Goal: Task Accomplishment & Management: Use online tool/utility

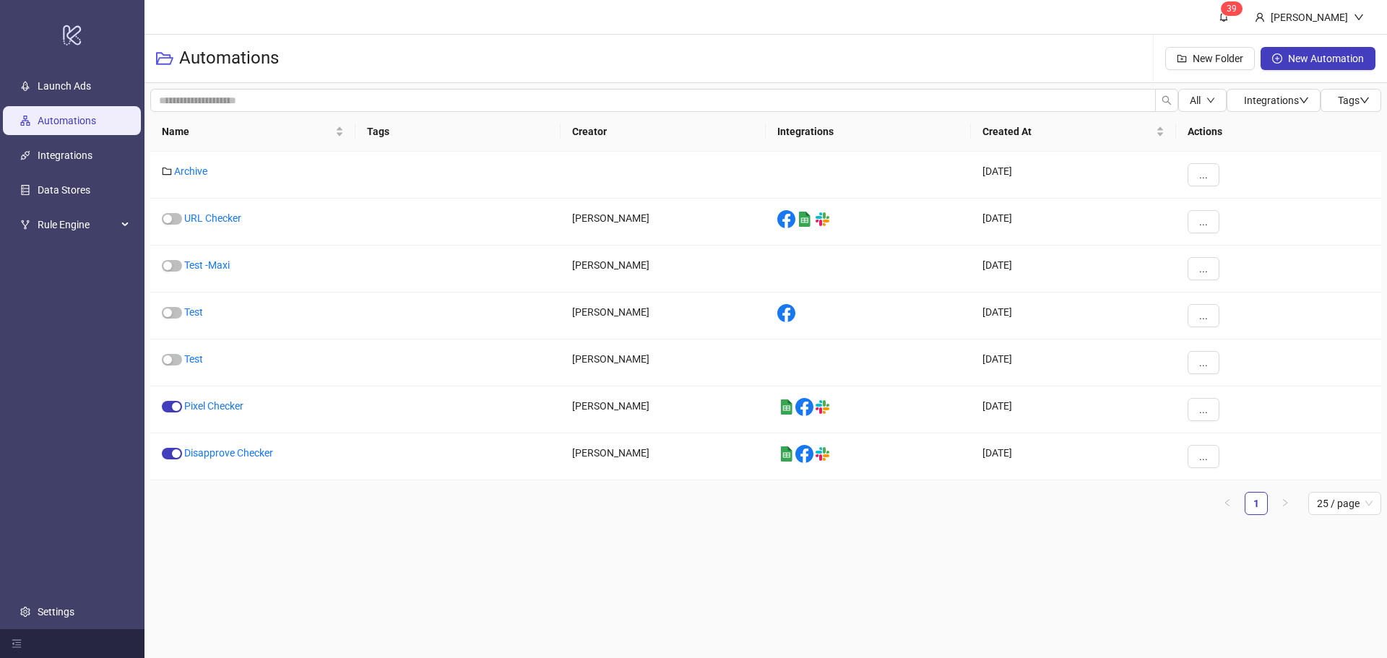
click at [543, 55] on div "Automations New Folder New Automation" at bounding box center [765, 59] width 1243 height 48
click at [69, 84] on link "Launch Ads" at bounding box center [64, 86] width 53 height 12
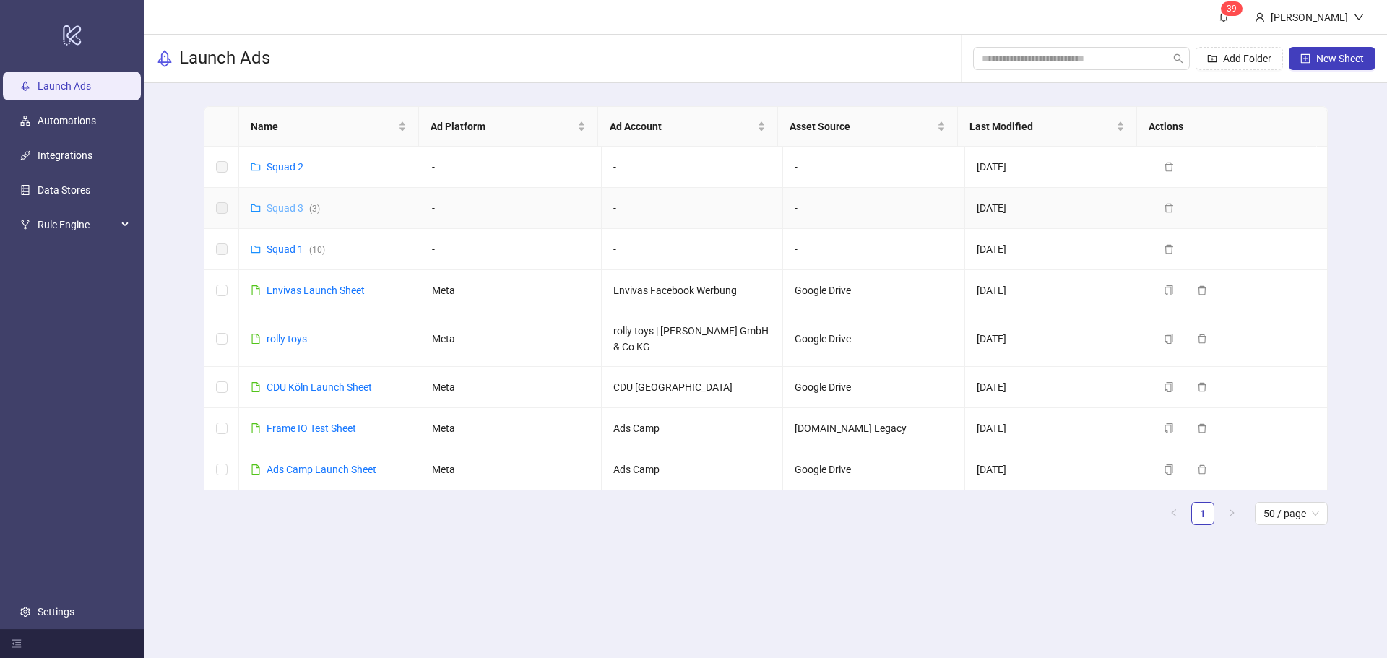
click at [284, 210] on link "Squad 3 ( 3 )" at bounding box center [293, 208] width 53 height 12
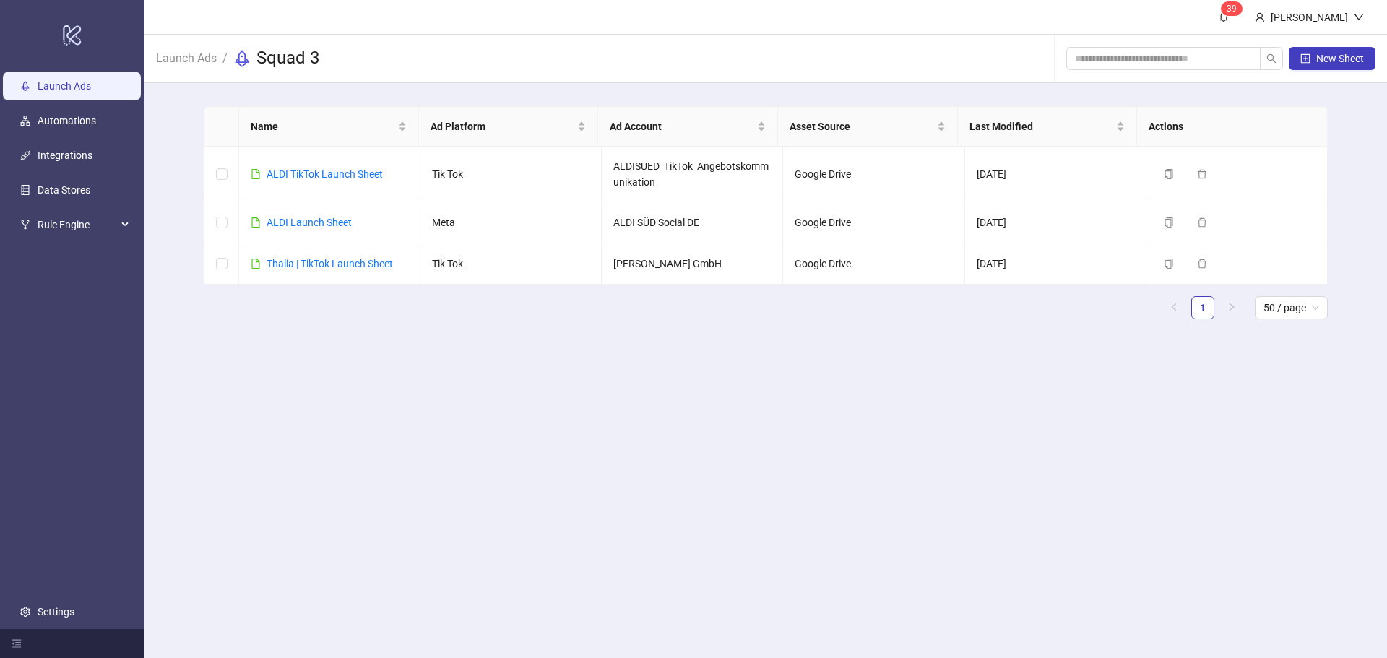
click at [84, 87] on link "Launch Ads" at bounding box center [64, 86] width 53 height 12
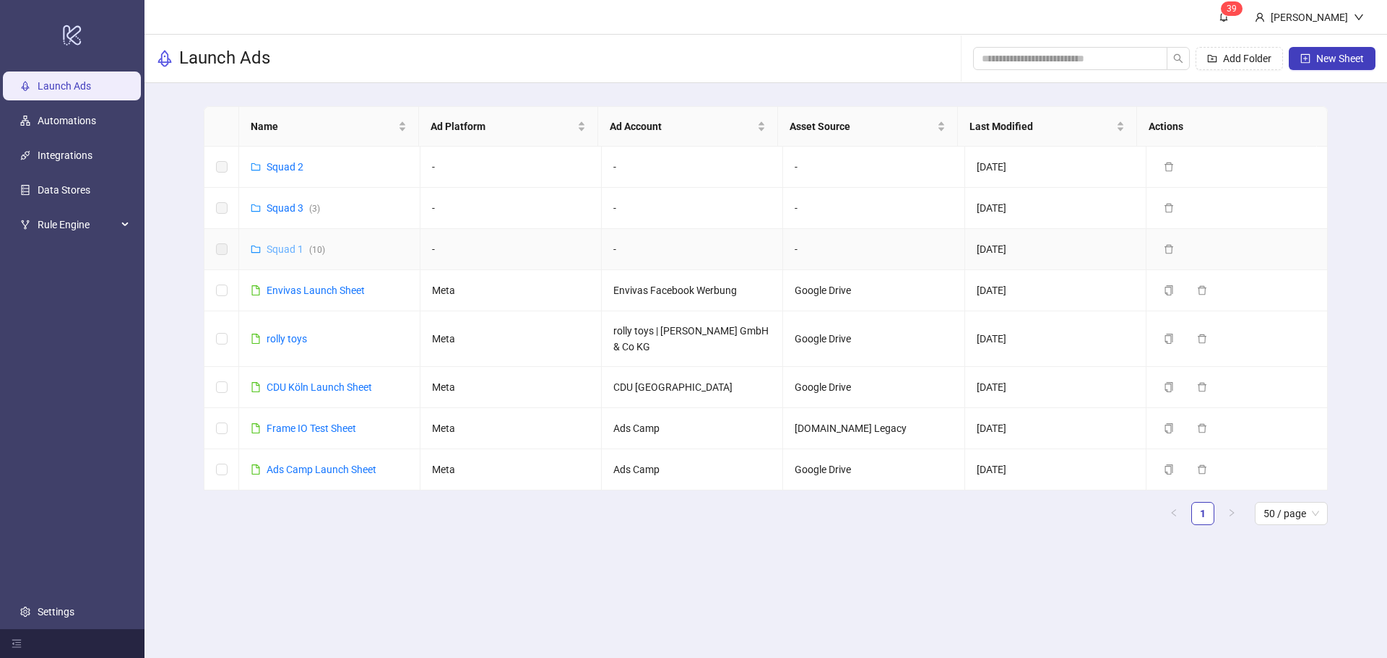
click at [289, 252] on link "Squad 1 ( 10 )" at bounding box center [296, 249] width 59 height 12
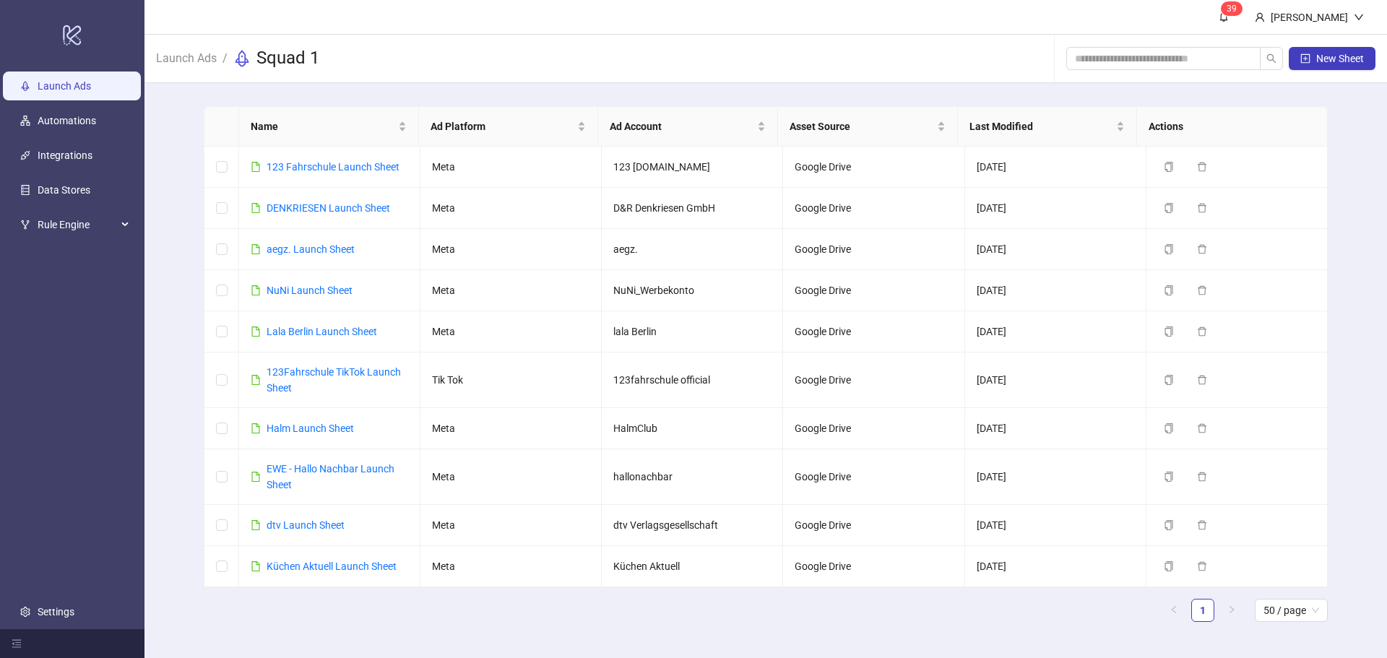
click at [61, 86] on link "Launch Ads" at bounding box center [64, 86] width 53 height 12
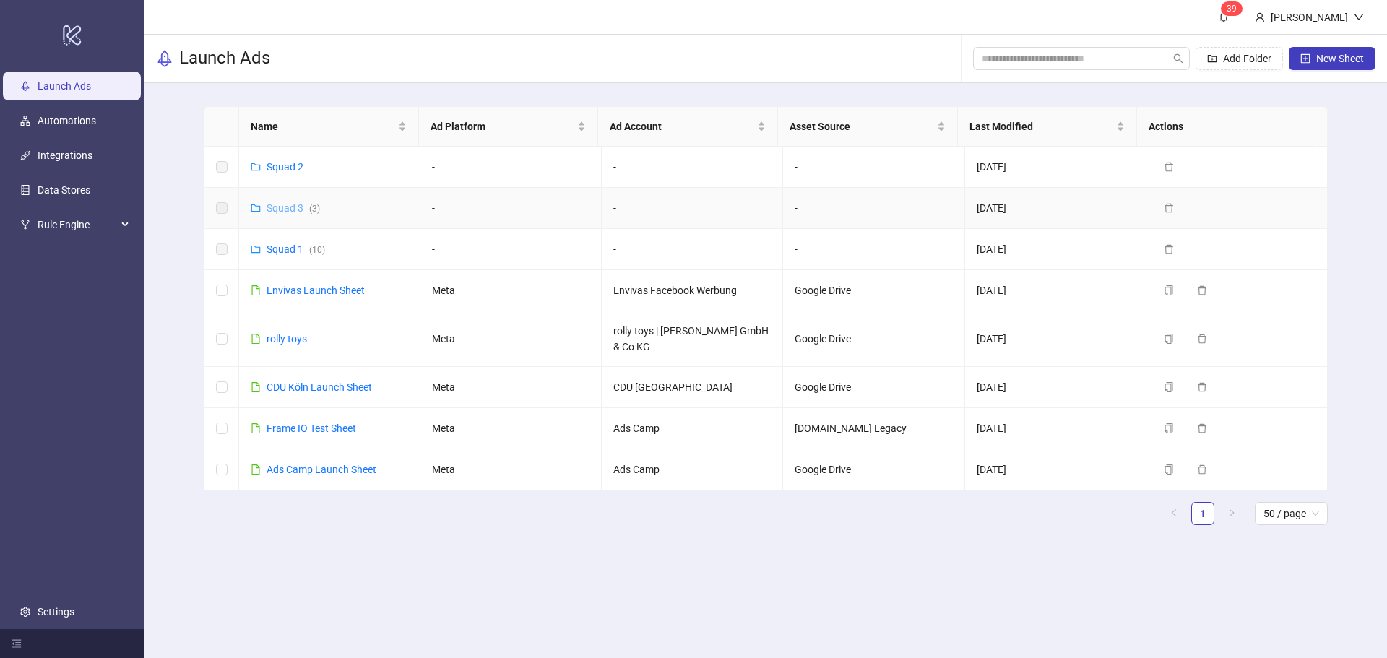
click at [285, 205] on link "Squad 3 ( 3 )" at bounding box center [293, 208] width 53 height 12
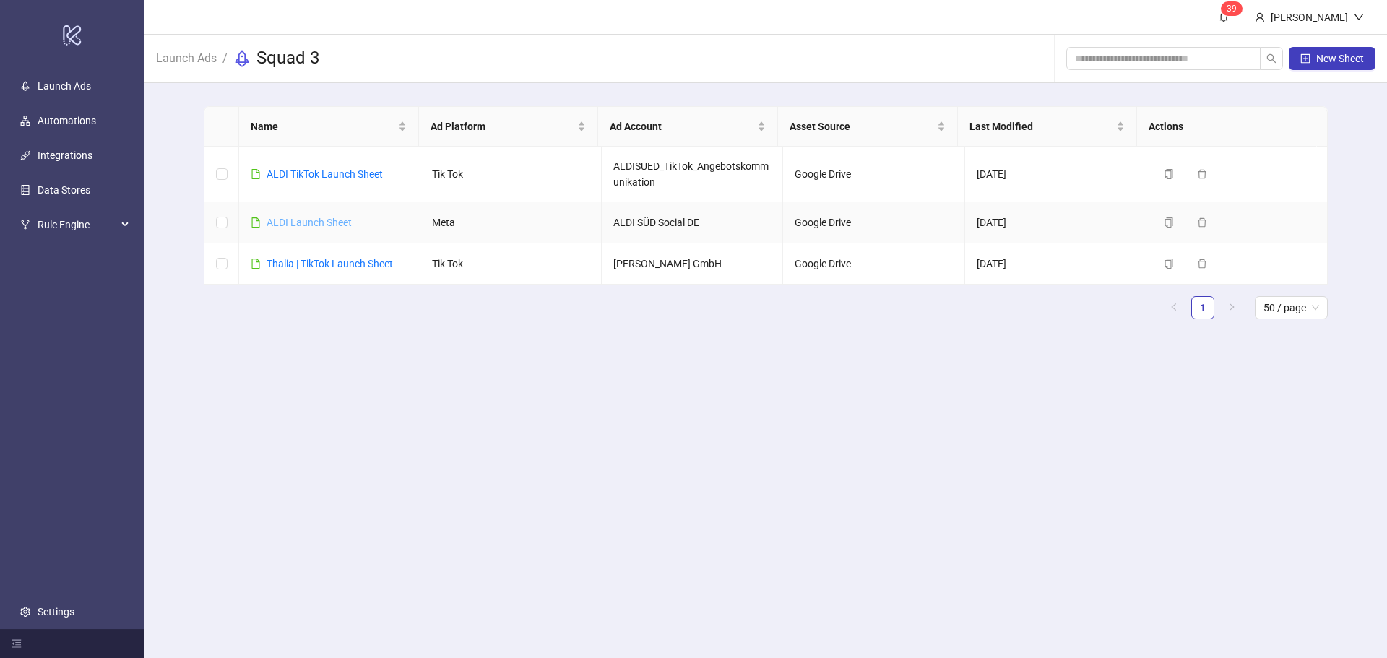
click at [306, 222] on link "ALDI Launch Sheet" at bounding box center [309, 223] width 85 height 12
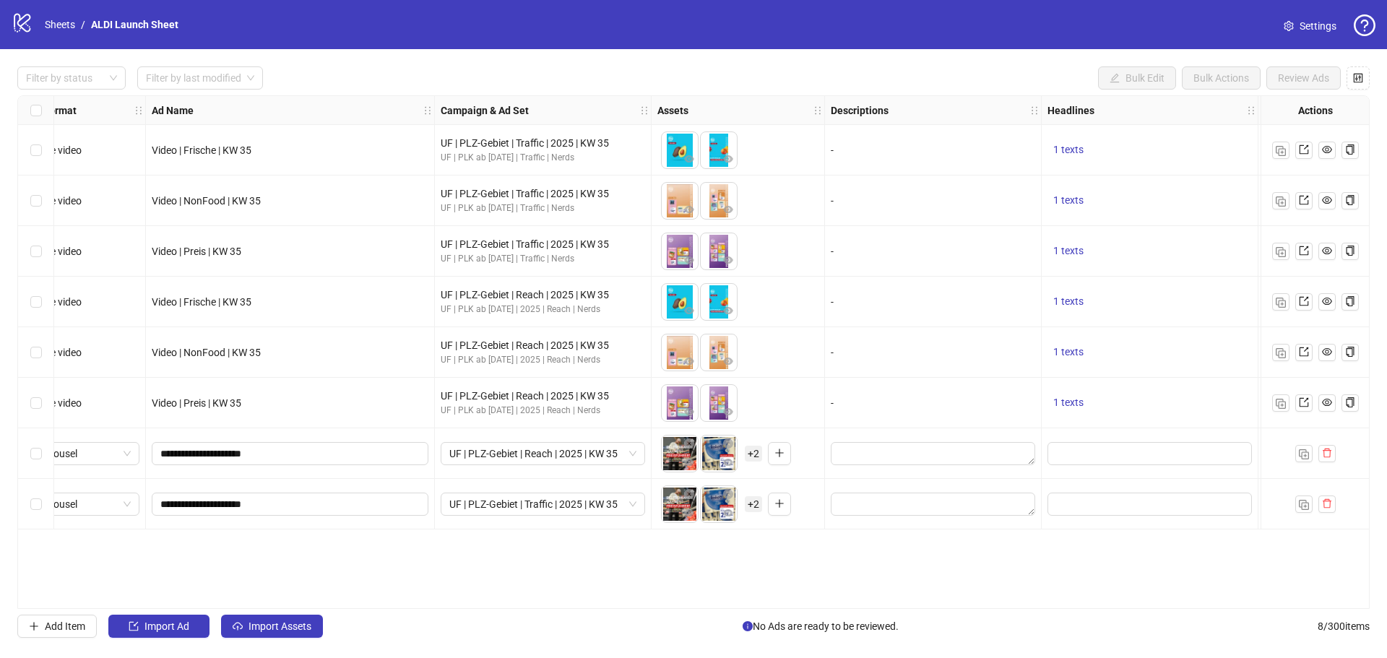
scroll to position [0, 27]
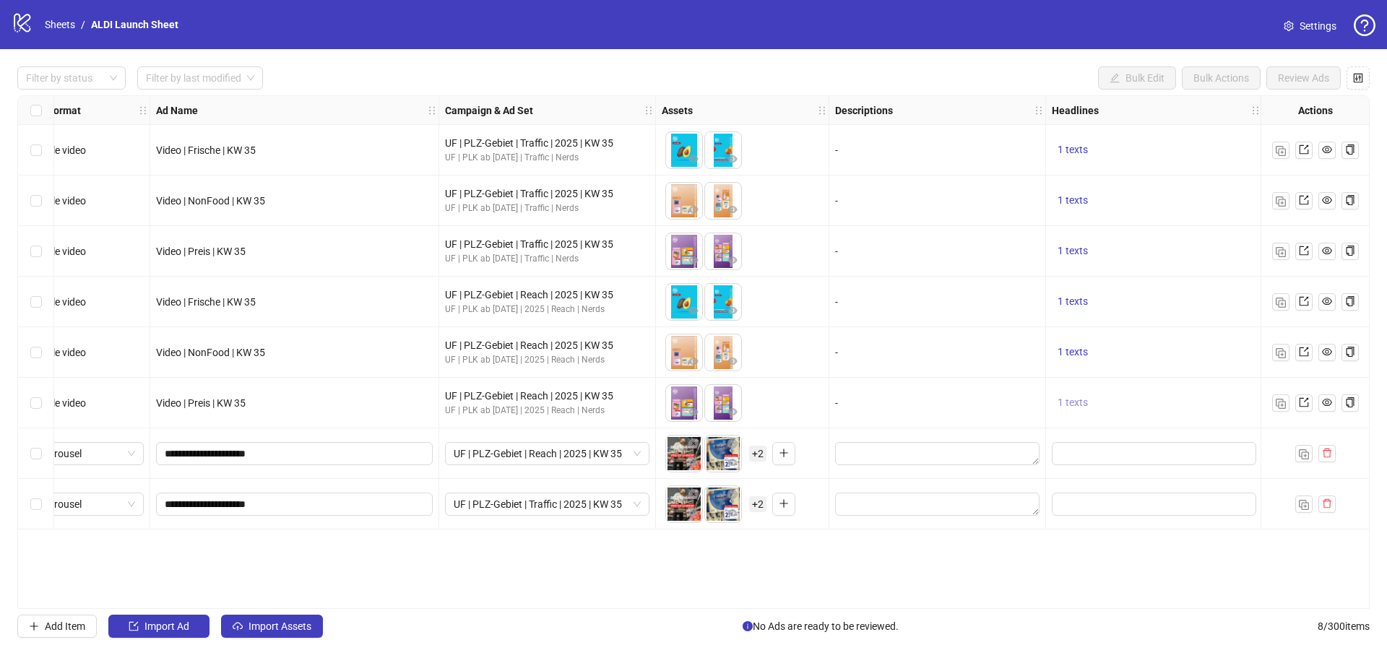
click at [1074, 403] on span "1 texts" at bounding box center [1073, 403] width 30 height 12
click at [1043, 561] on div "Ad Format Ad Name Campaign & Ad Set Assets Descriptions Headlines Primary Texts…" at bounding box center [693, 352] width 1353 height 514
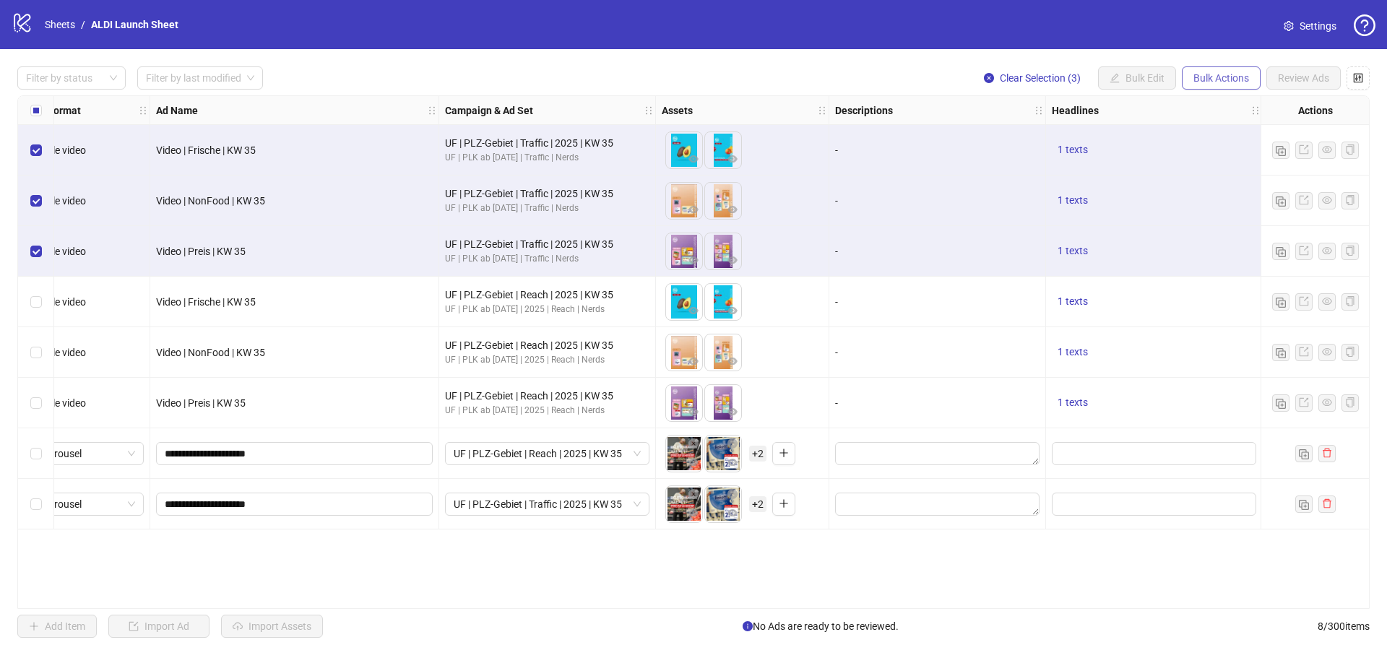
click at [1222, 79] on span "Bulk Actions" at bounding box center [1222, 78] width 56 height 12
click at [1217, 129] on span "Duplicate" at bounding box center [1241, 131] width 99 height 16
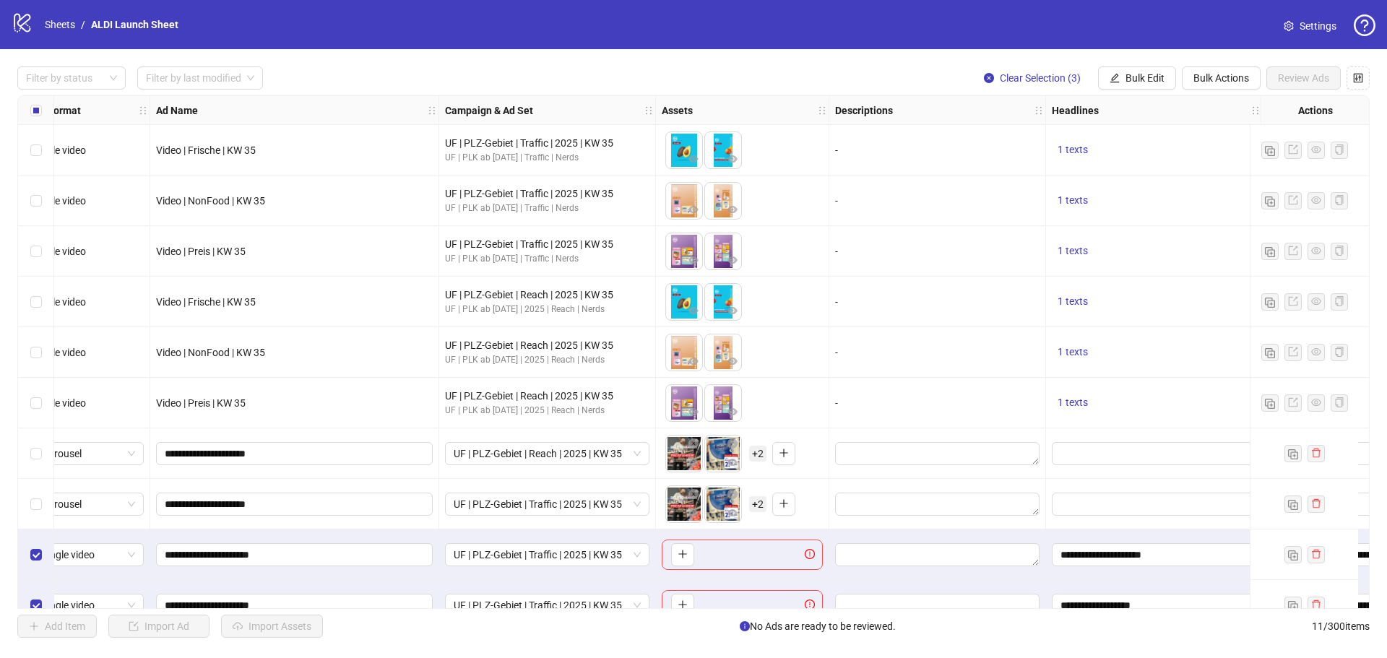
scroll to position [79, 27]
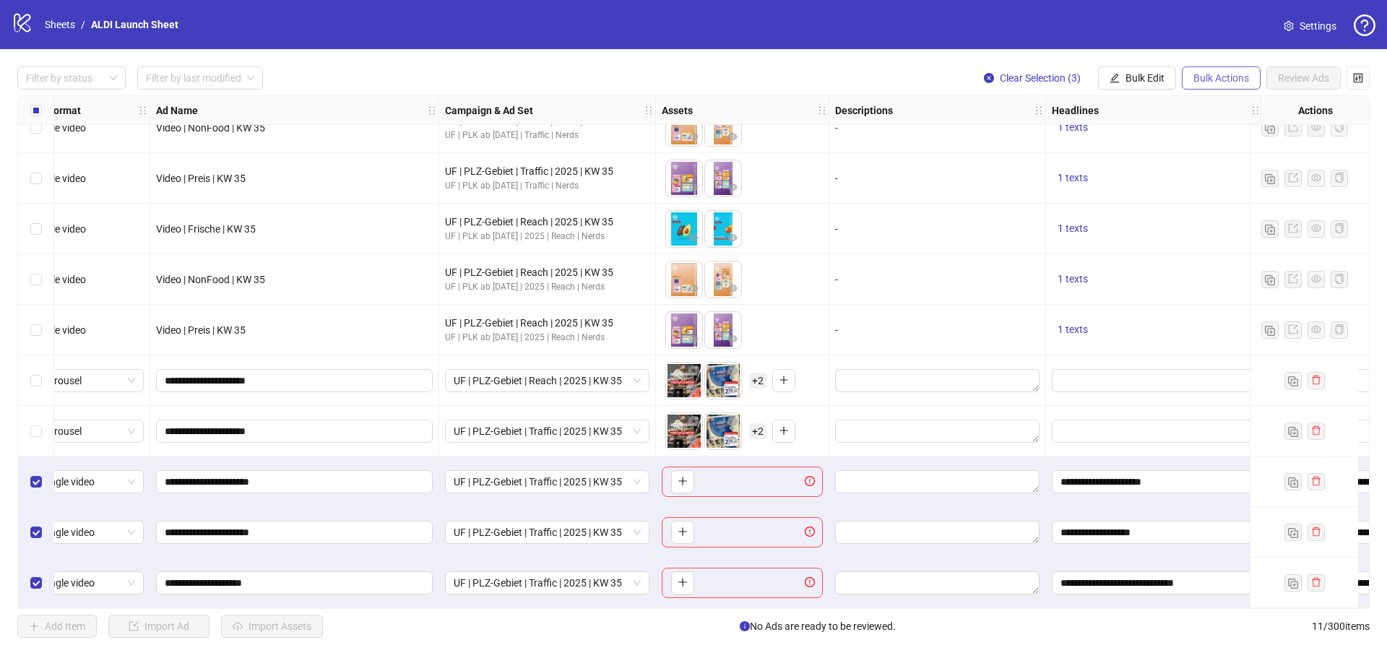
click at [1230, 75] on span "Bulk Actions" at bounding box center [1222, 78] width 56 height 12
click at [542, 473] on span "UF | PLZ-Gebiet | Traffic | 2025 | KW 35" at bounding box center [547, 482] width 187 height 22
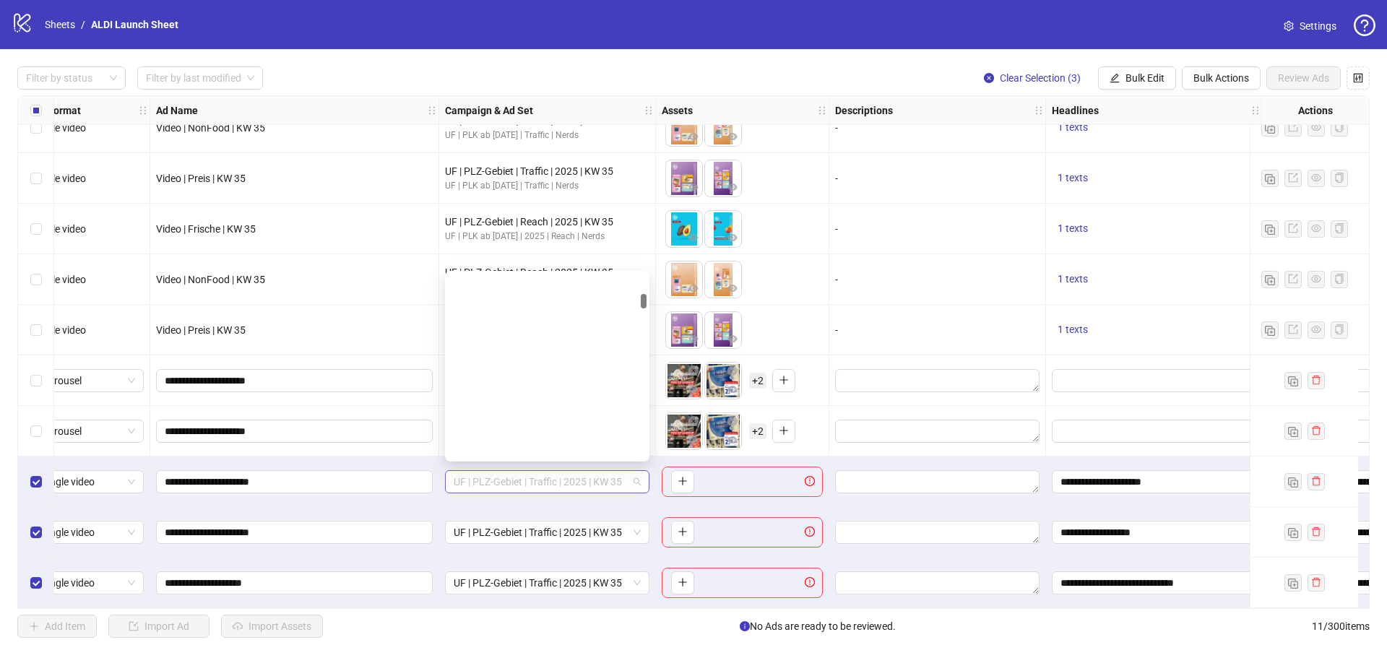
scroll to position [331, 0]
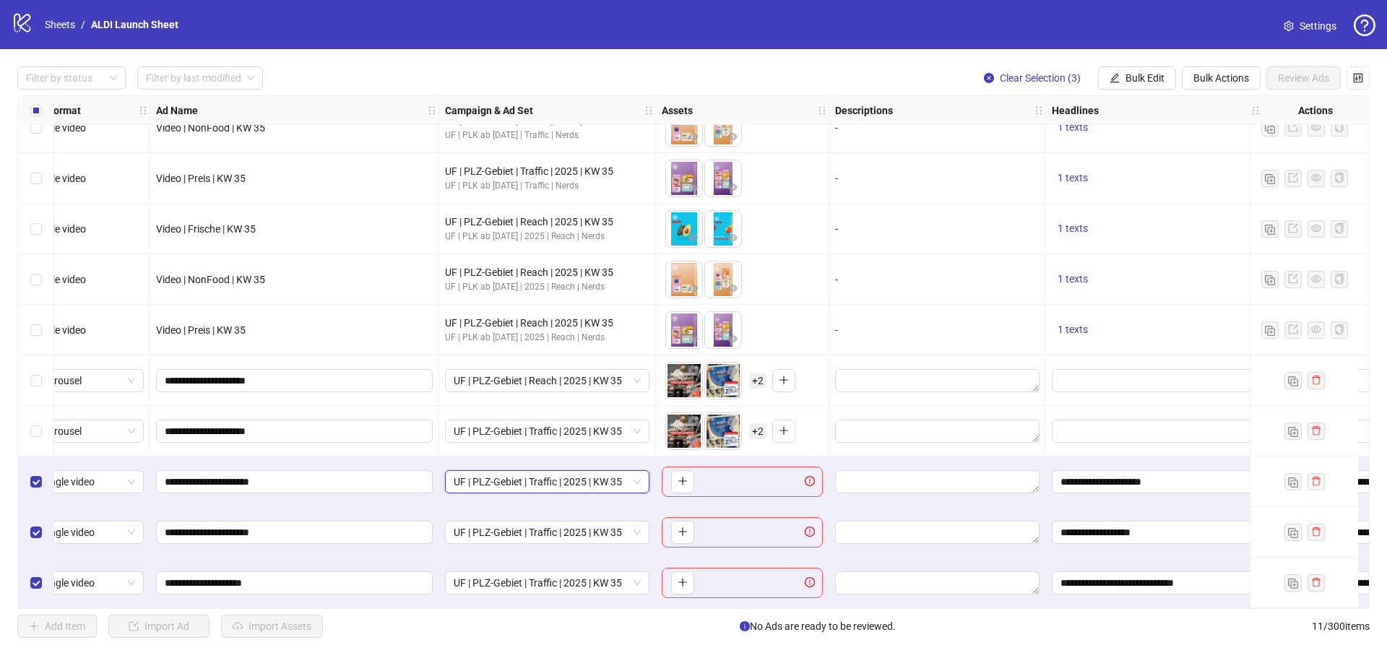
click at [538, 480] on span "UF | PLZ-Gebiet | Traffic | 2025 | KW 35" at bounding box center [547, 482] width 187 height 22
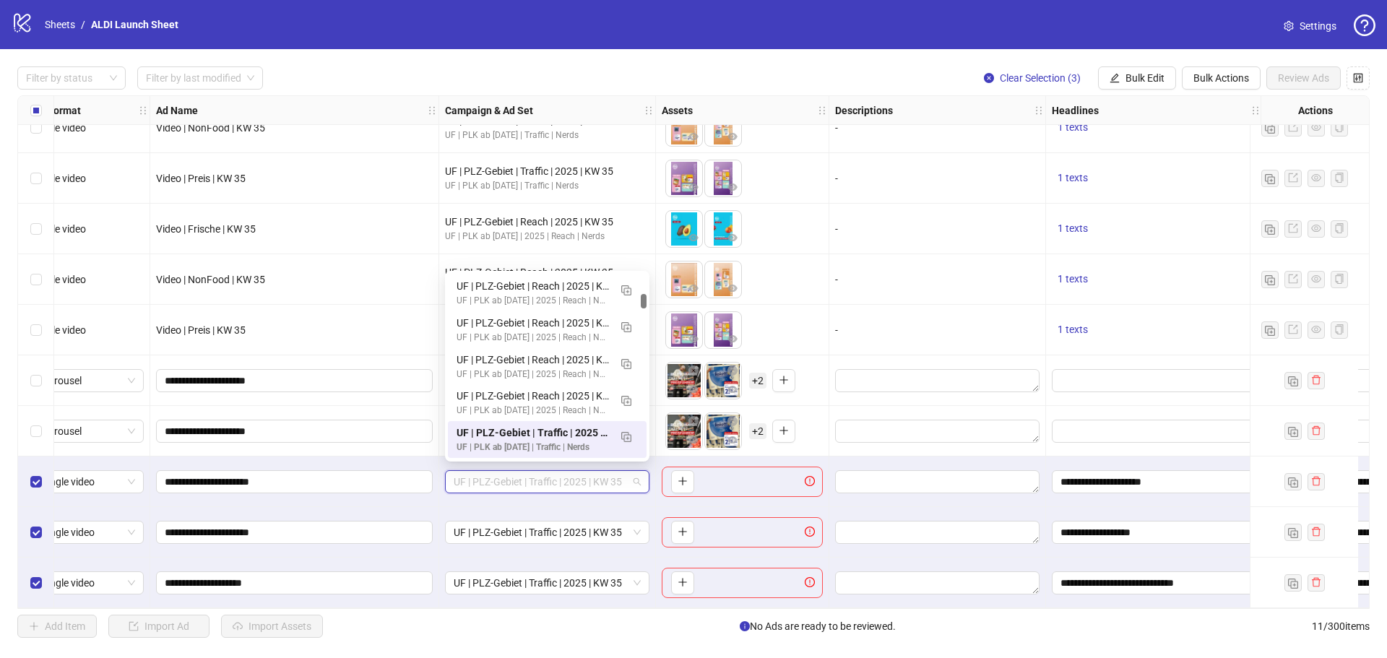
paste input "**********"
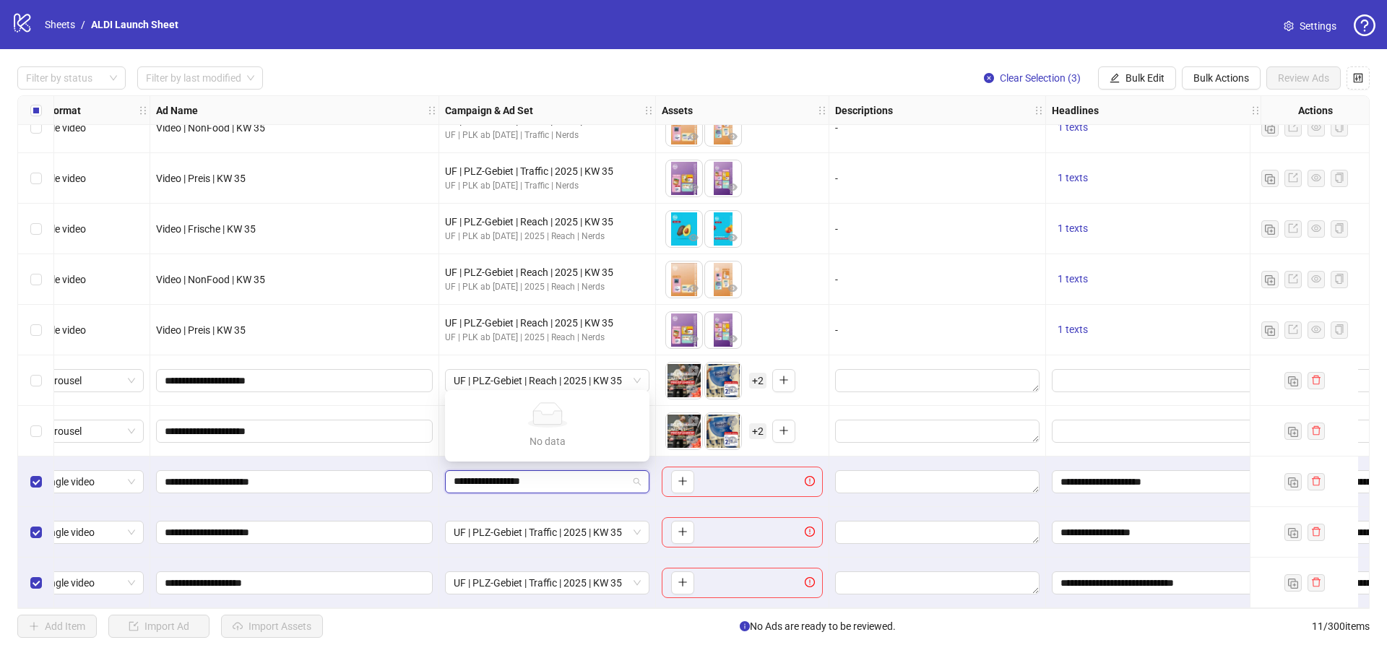
type input "**********"
click at [561, 476] on span "UF | PLZ-Gebiet | Traffic | 2025 | KW 35" at bounding box center [547, 482] width 187 height 22
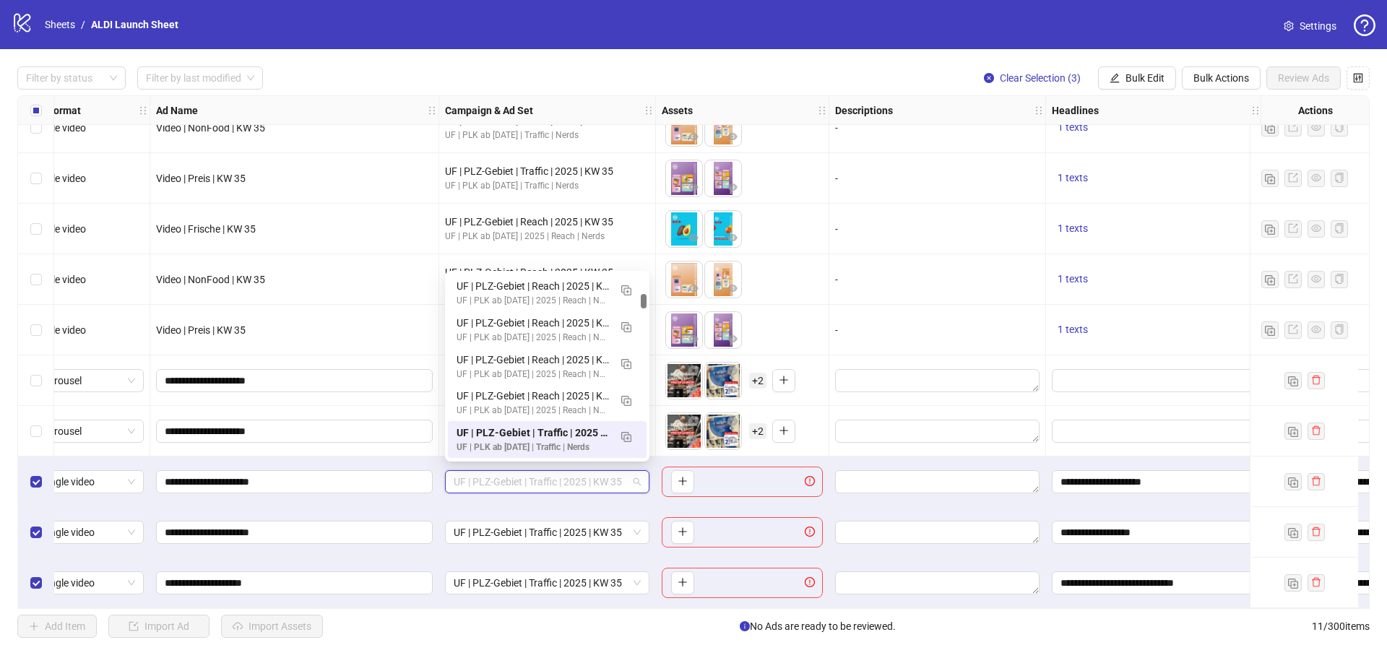
paste input "**********"
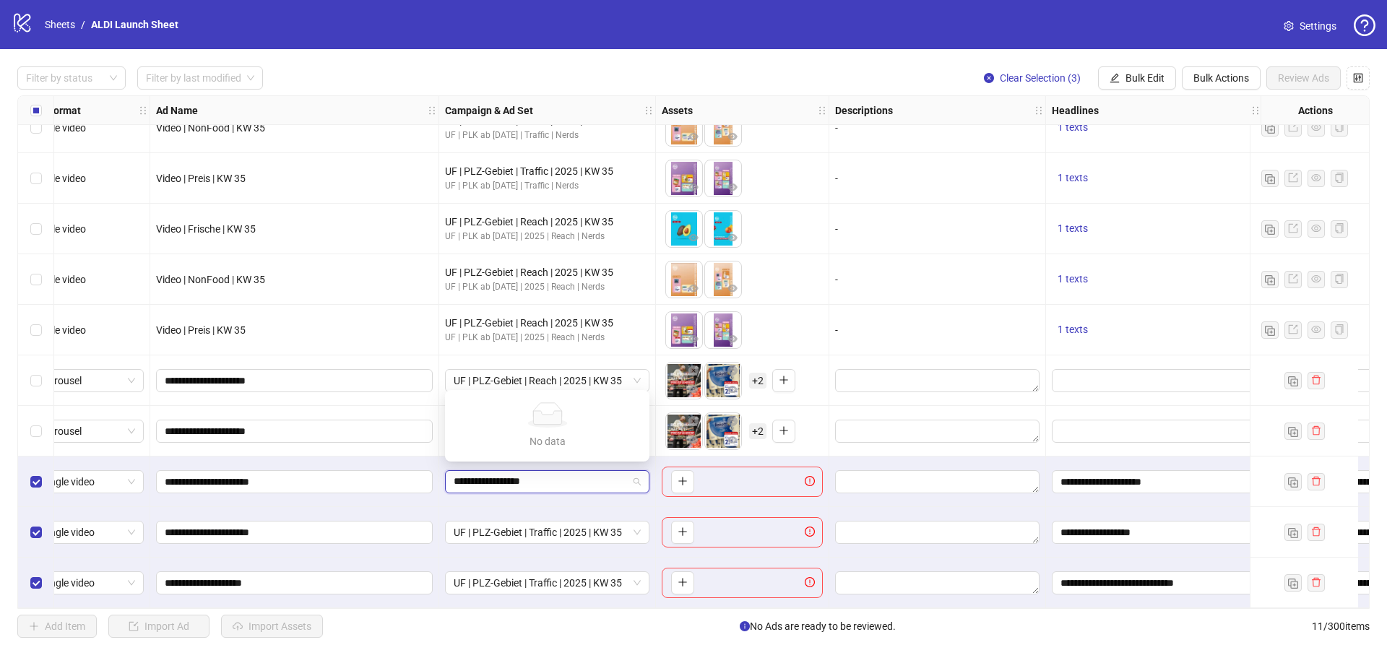
click at [455, 475] on input "**********" at bounding box center [541, 482] width 174 height 22
click at [585, 475] on input "**********" at bounding box center [541, 482] width 174 height 22
type input "**********"
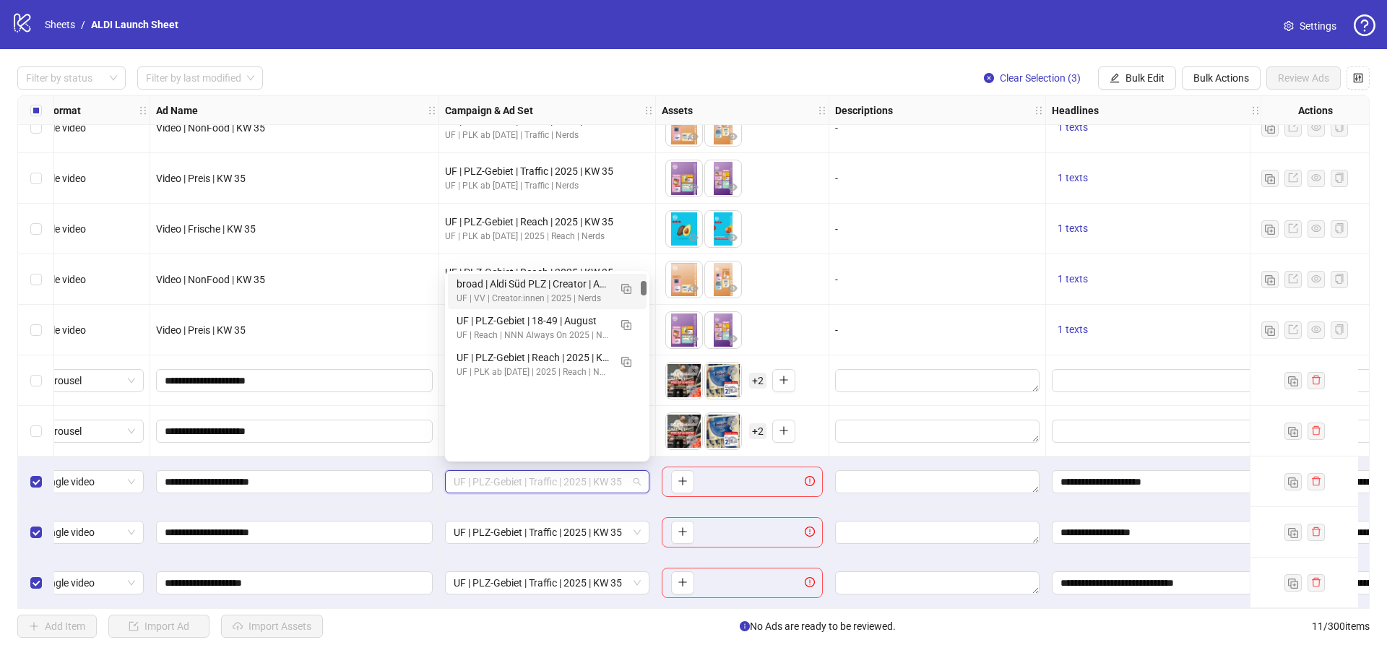
scroll to position [114, 0]
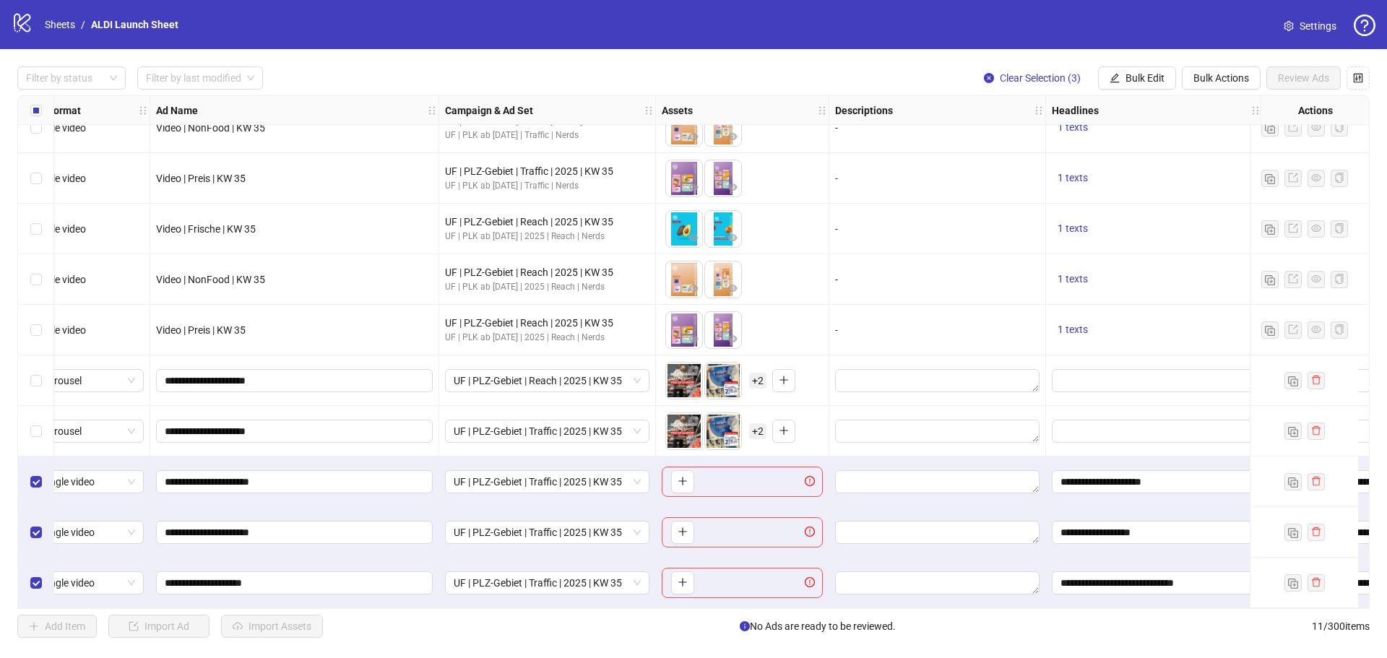
click at [595, 598] on div "UF | PLZ-Gebiet | Traffic | 2025 | KW 35" at bounding box center [547, 583] width 217 height 51
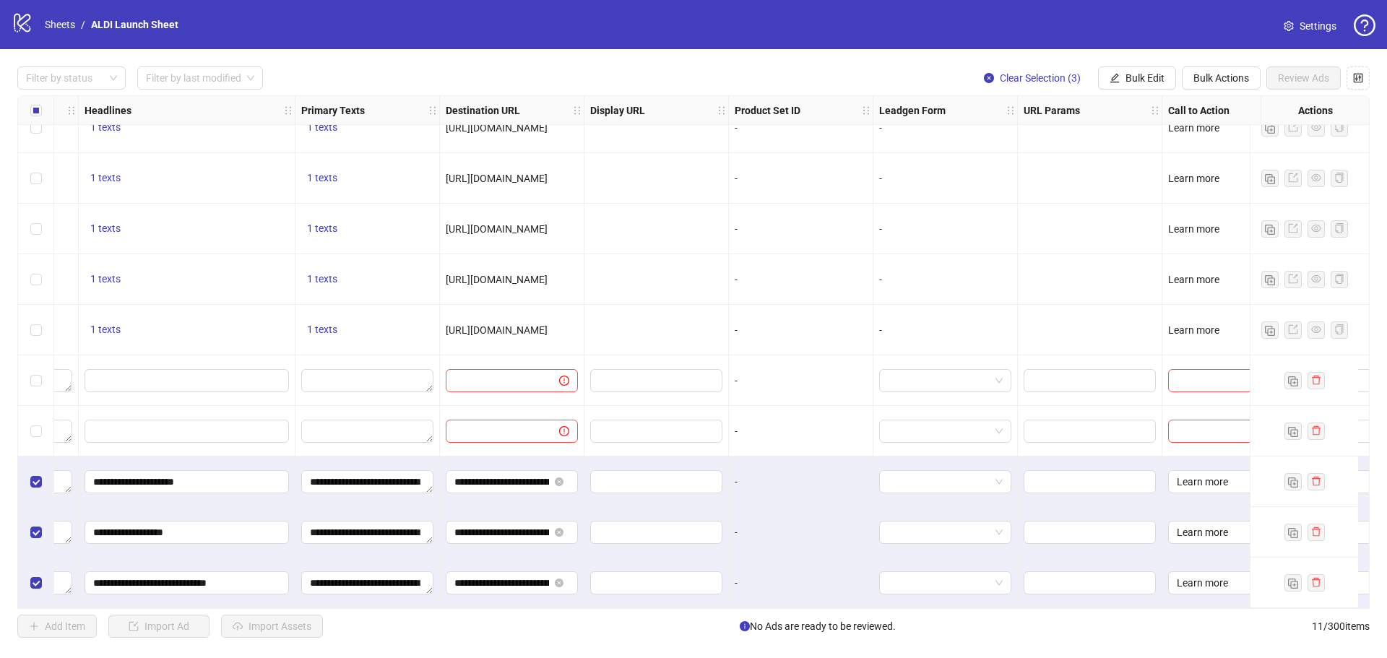
scroll to position [79, 1052]
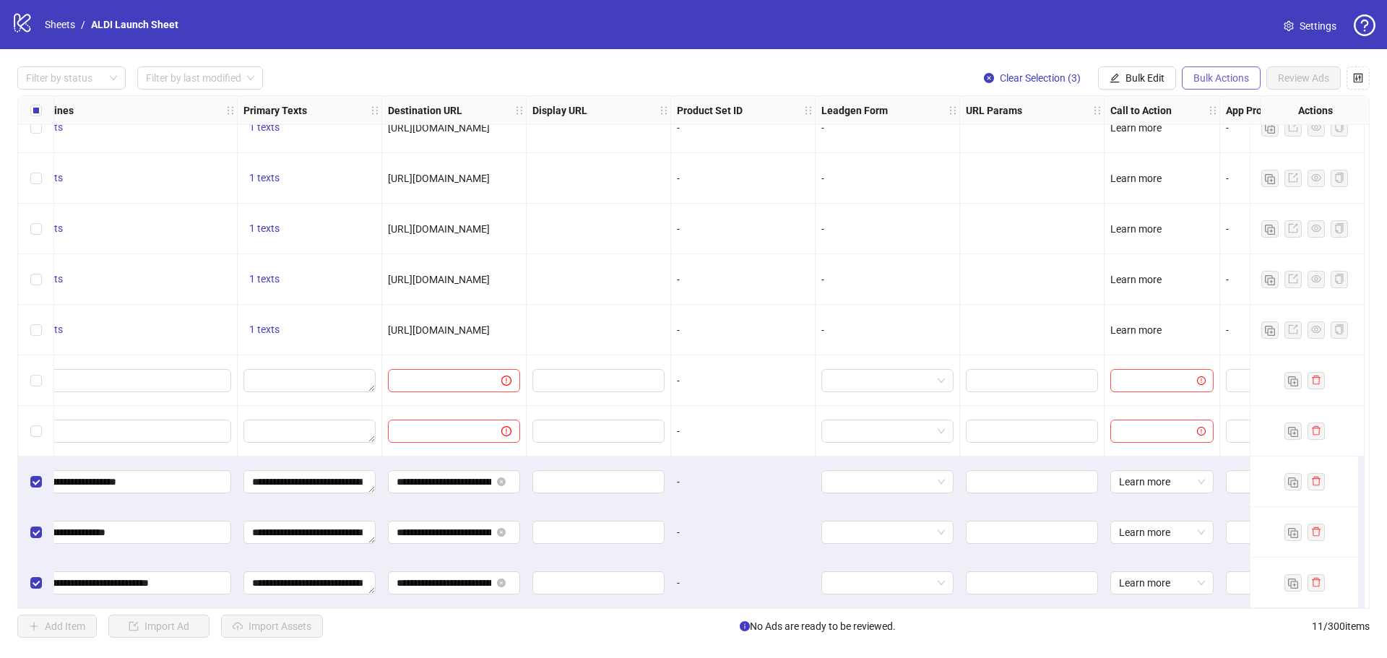
click at [1227, 72] on span "Bulk Actions" at bounding box center [1222, 78] width 56 height 12
click at [1238, 108] on span "Delete" at bounding box center [1241, 108] width 99 height 16
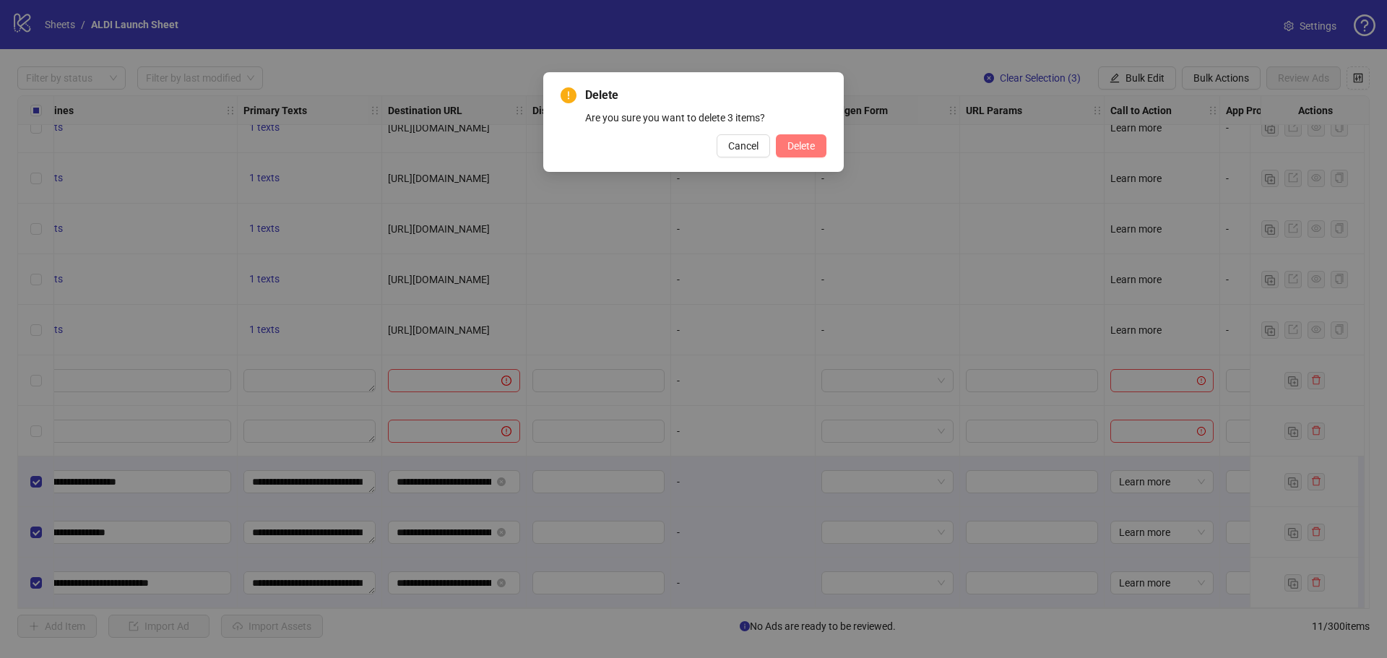
click at [801, 144] on span "Delete" at bounding box center [801, 146] width 27 height 12
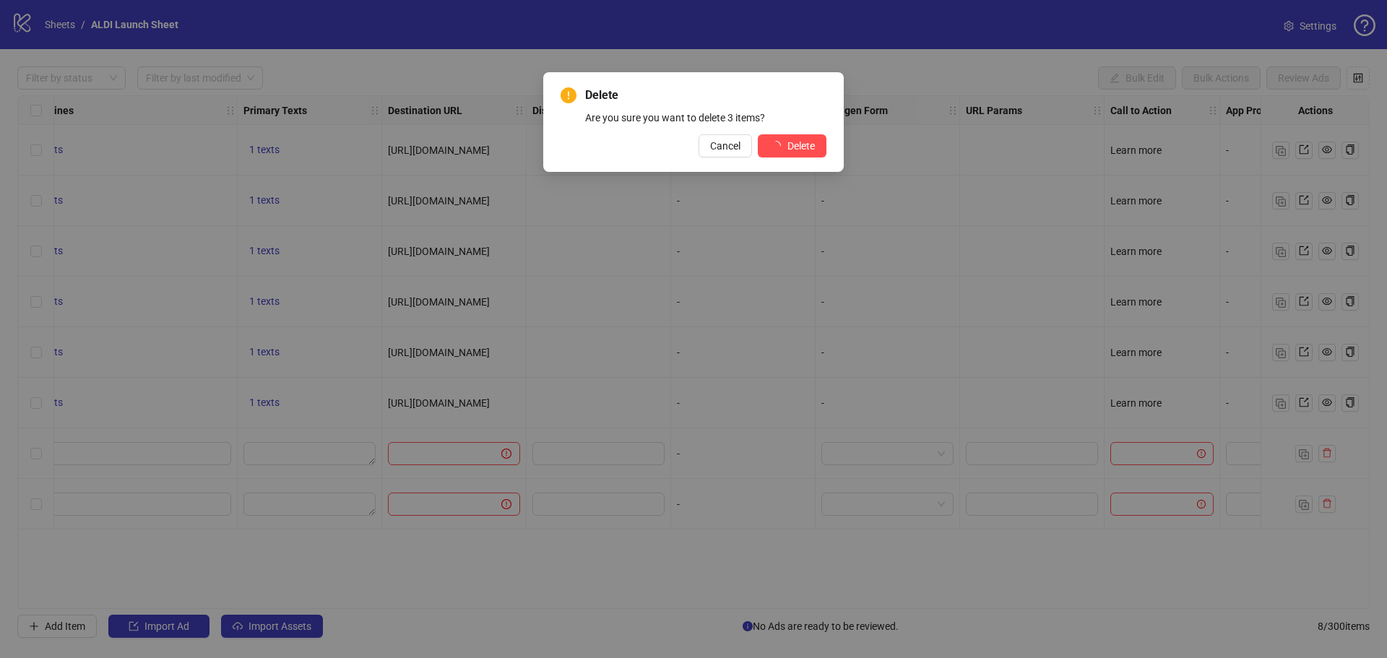
scroll to position [0, 1052]
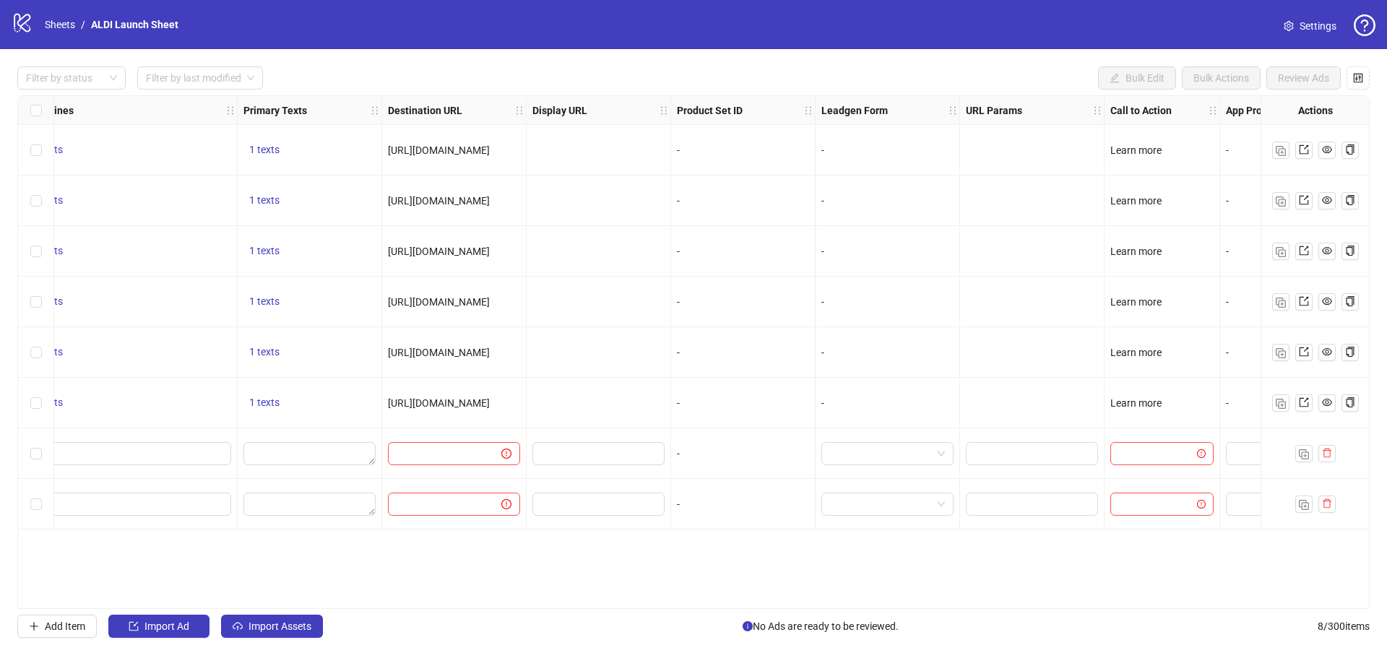
drag, startPoint x: 718, startPoint y: 603, endPoint x: 518, endPoint y: 612, distance: 200.4
click at [444, 602] on div "Ad Format Ad Name Campaign & Ad Set Assets Descriptions Headlines Primary Texts…" at bounding box center [693, 352] width 1353 height 514
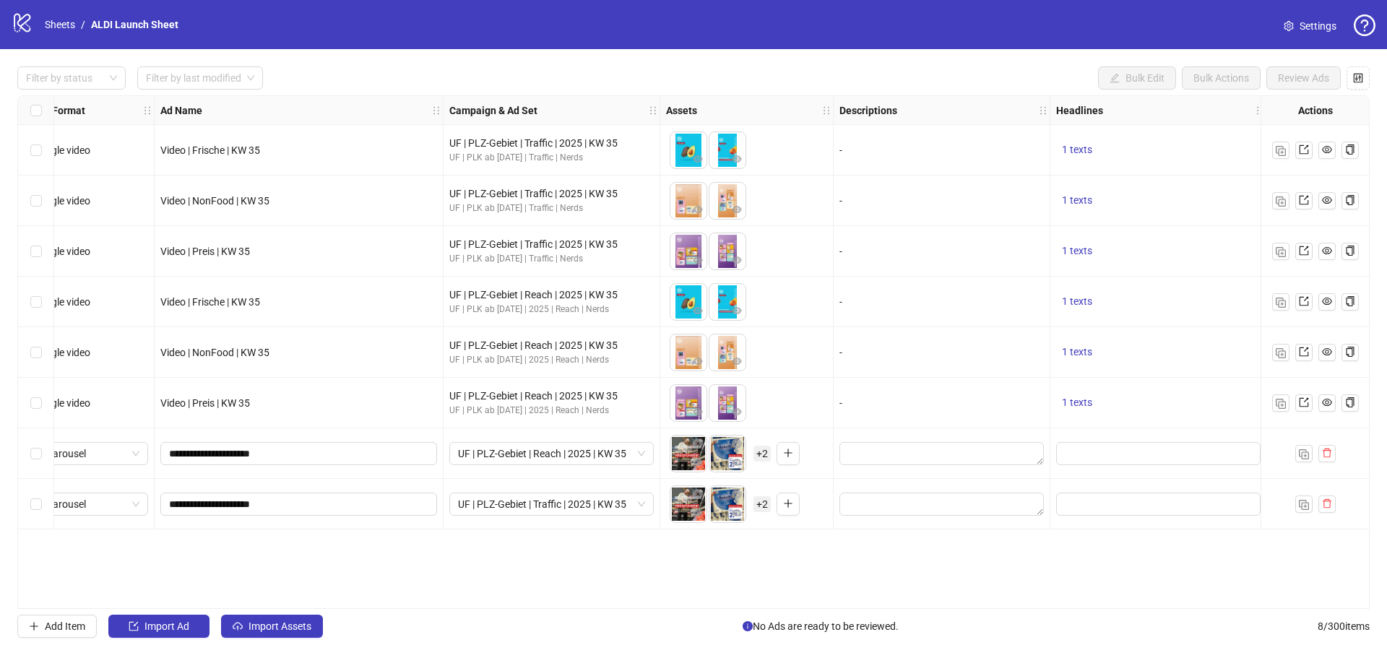
scroll to position [0, 0]
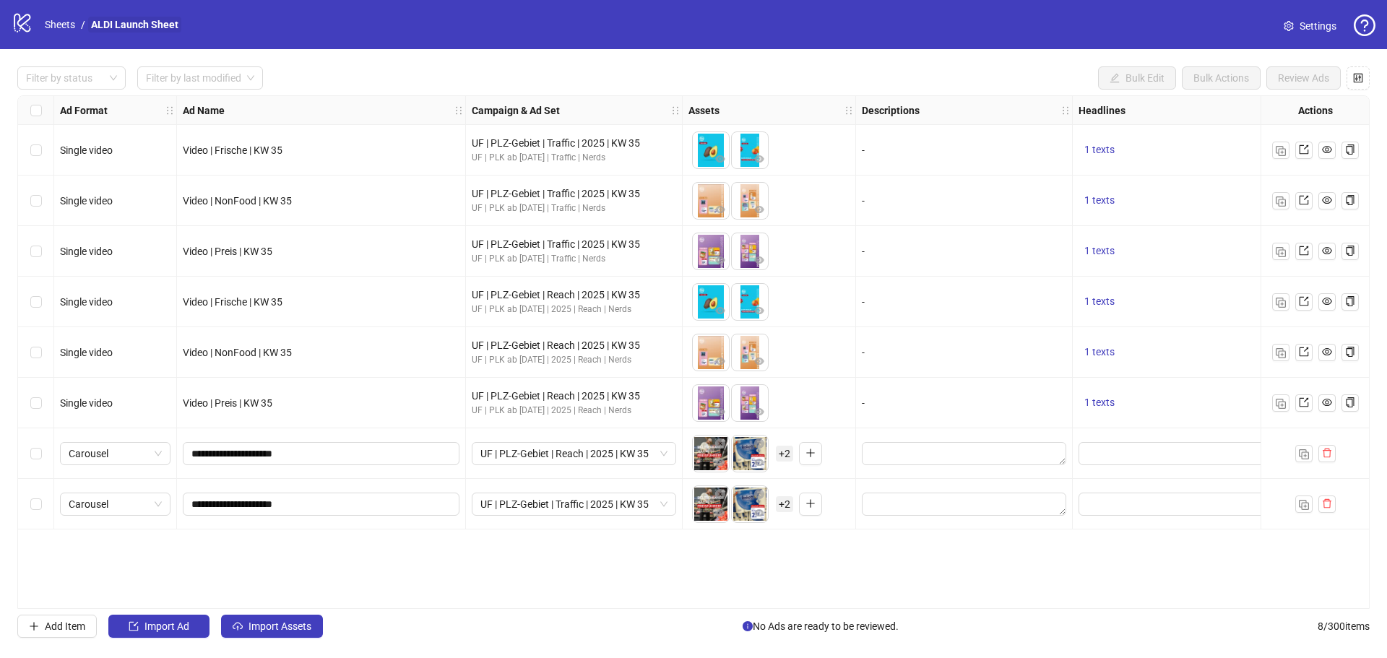
click at [126, 24] on link "ALDI Launch Sheet" at bounding box center [134, 25] width 93 height 16
click at [65, 22] on link "Sheets" at bounding box center [60, 25] width 36 height 16
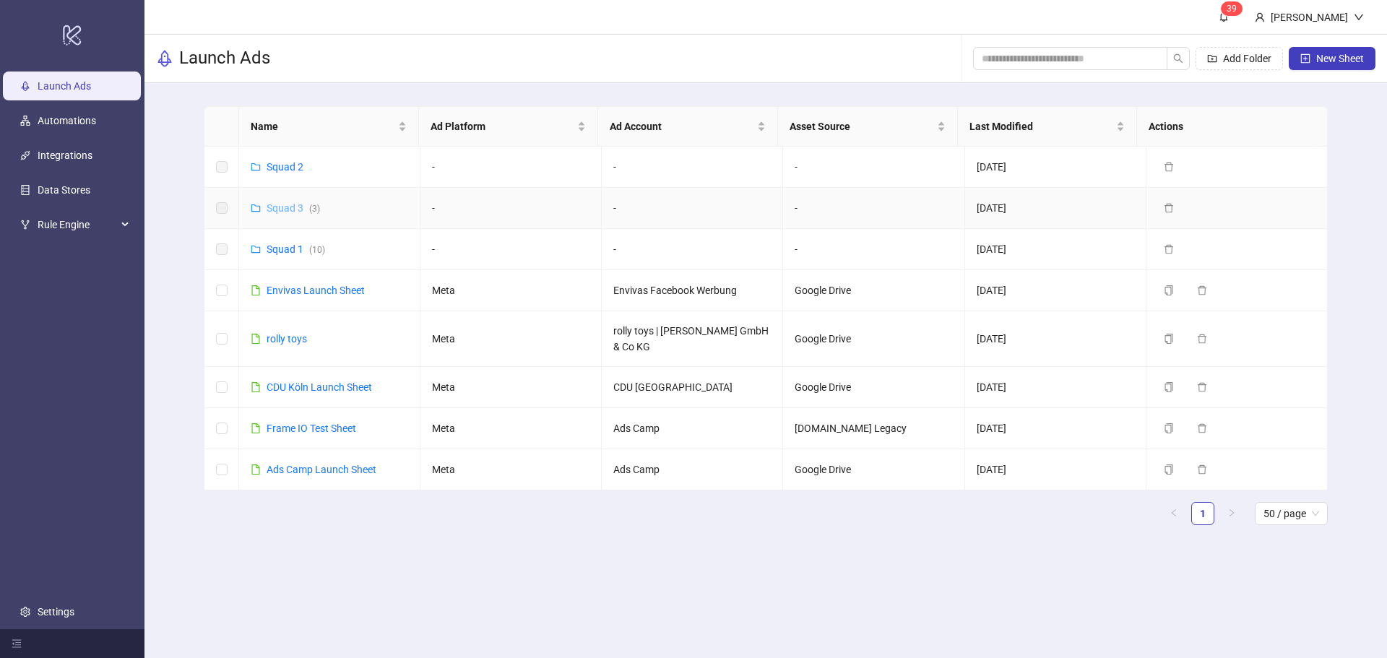
click at [281, 207] on link "Squad 3 ( 3 )" at bounding box center [293, 208] width 53 height 12
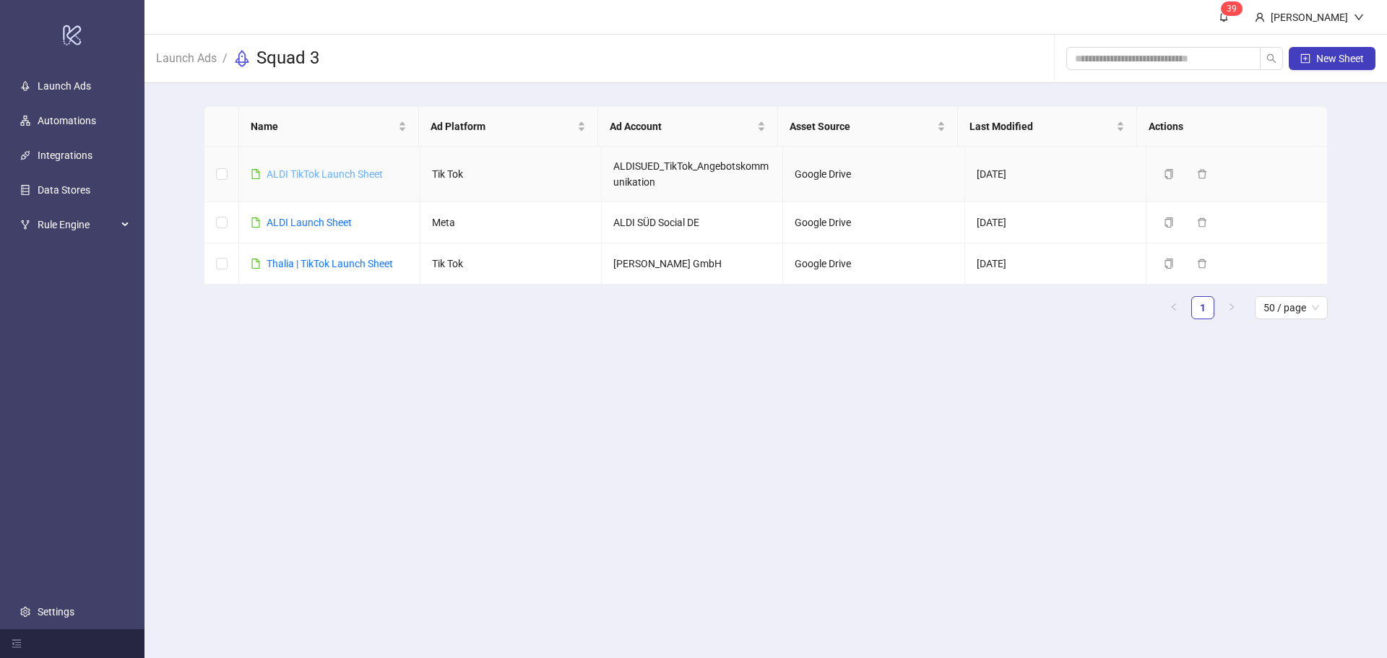
click at [310, 173] on link "ALDI TikTok Launch Sheet" at bounding box center [325, 174] width 116 height 12
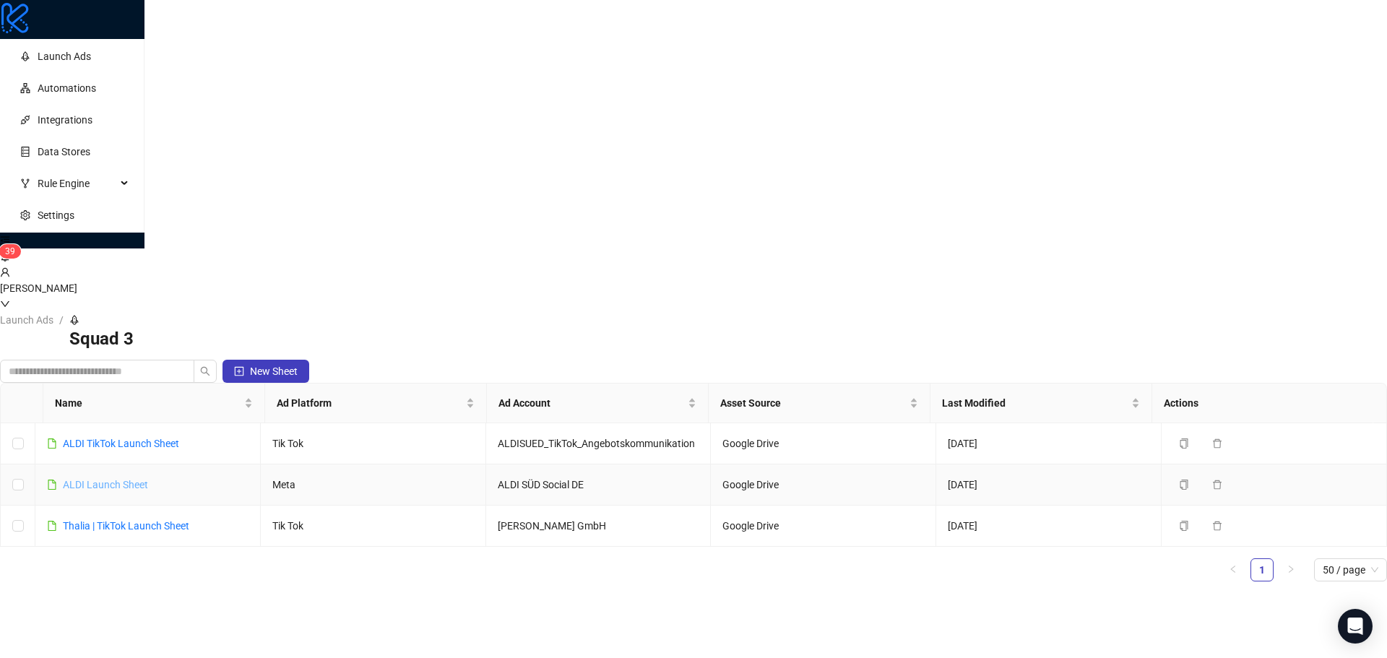
click at [148, 479] on link "ALDI Launch Sheet" at bounding box center [105, 485] width 85 height 12
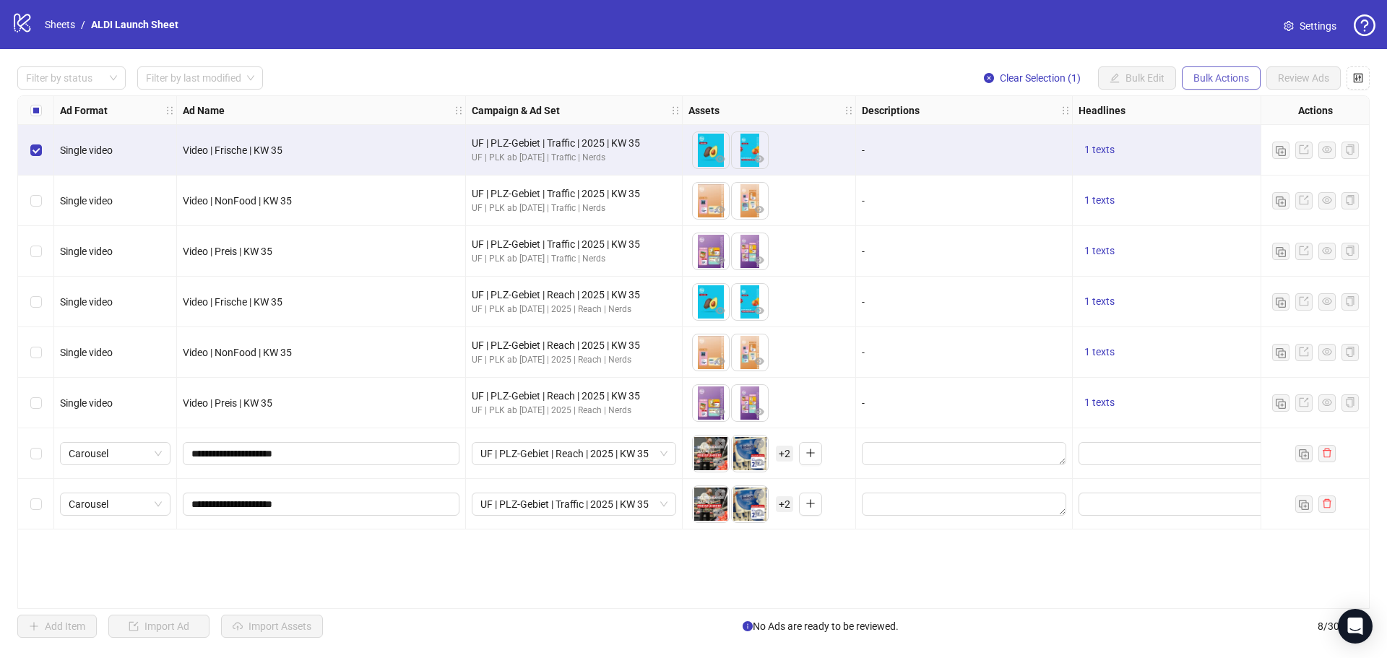
click at [1215, 82] on span "Bulk Actions" at bounding box center [1222, 78] width 56 height 12
click at [1212, 56] on div "Filter by status Filter by last modified Clear Selection (1) Bulk Edit Bulk Act…" at bounding box center [693, 352] width 1387 height 606
click at [174, 574] on div "Ad Format Ad Name Campaign & Ad Set Assets Descriptions Headlines Primary Texts…" at bounding box center [693, 352] width 1353 height 514
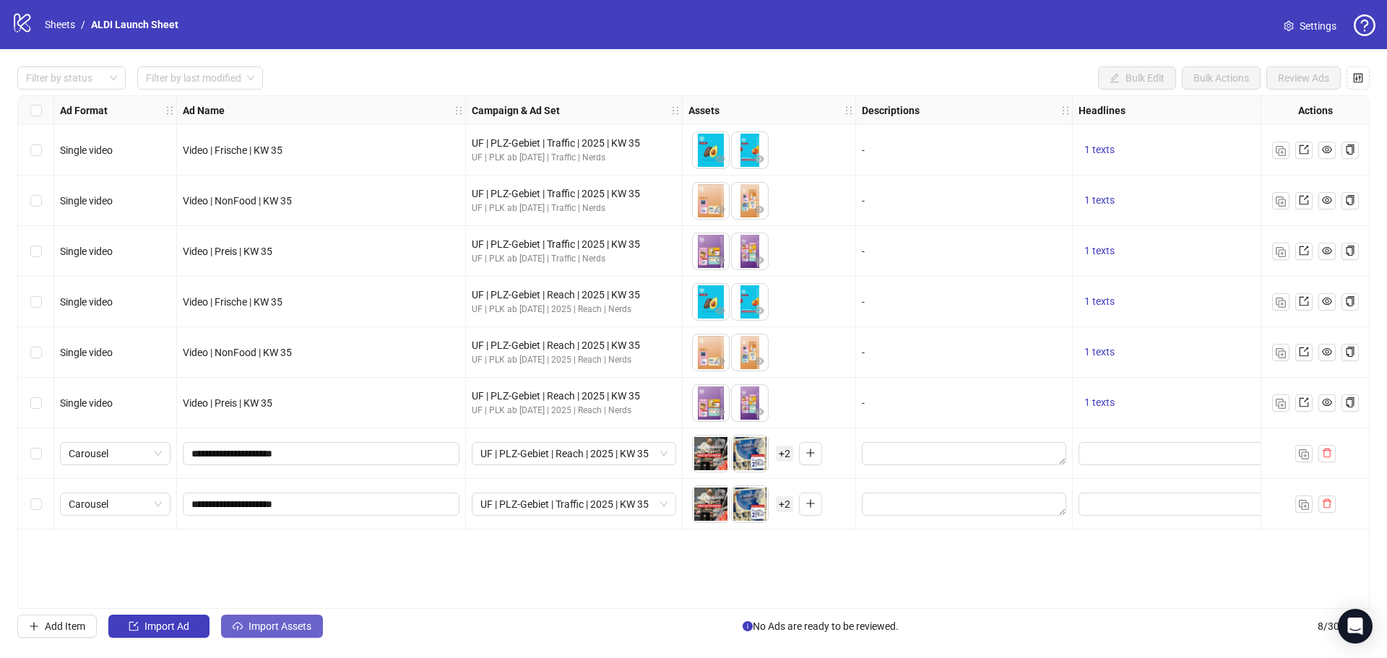
click at [267, 627] on span "Import Assets" at bounding box center [280, 627] width 63 height 12
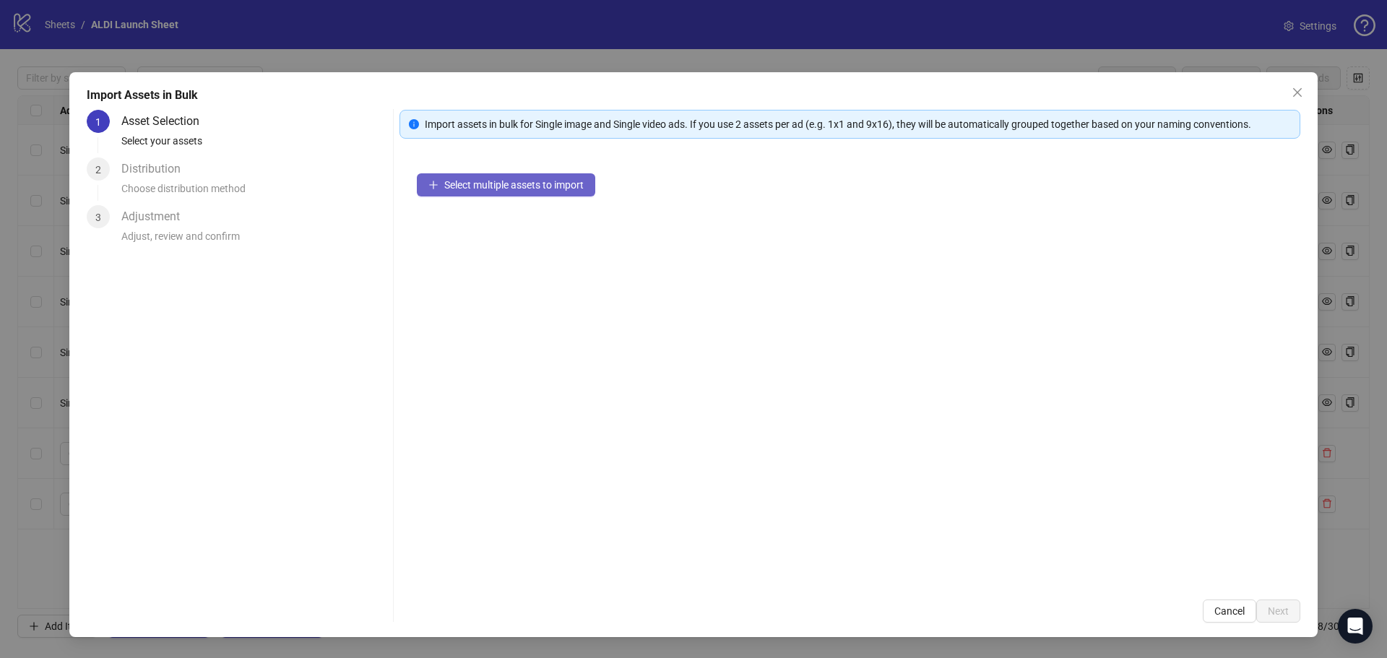
click at [501, 186] on span "Select multiple assets to import" at bounding box center [513, 185] width 139 height 12
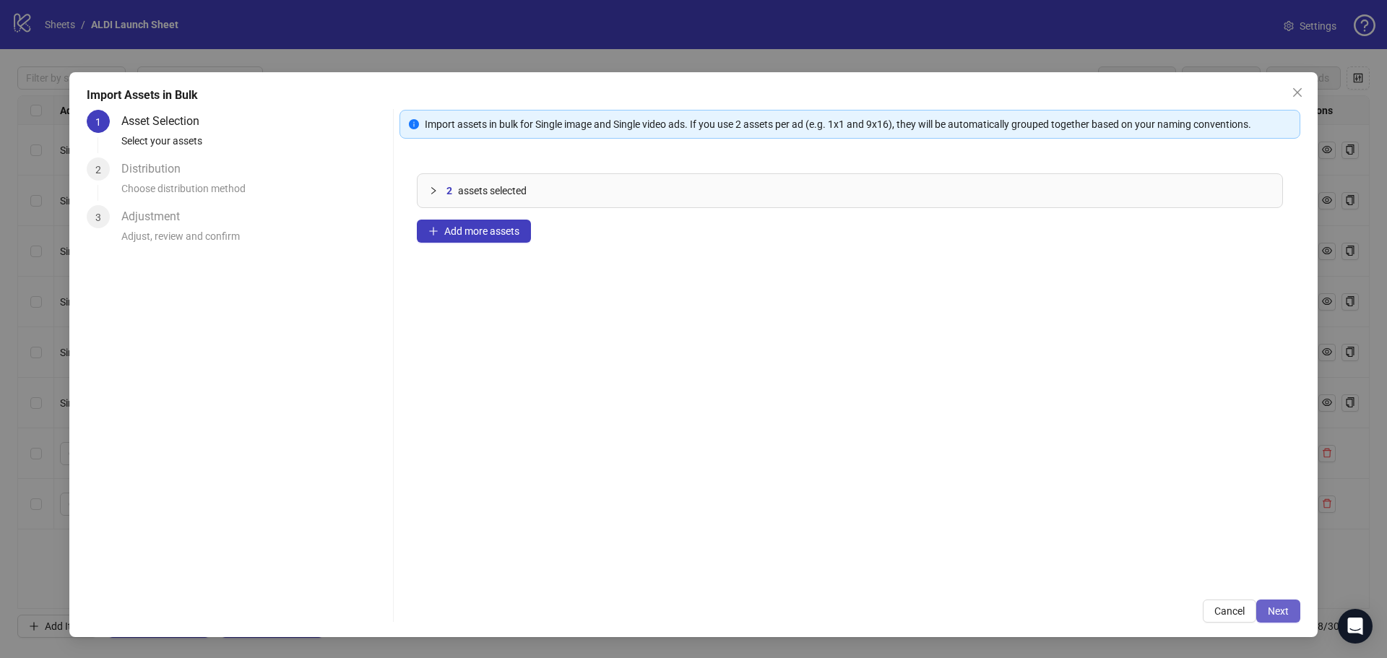
click at [1290, 609] on button "Next" at bounding box center [1278, 611] width 44 height 23
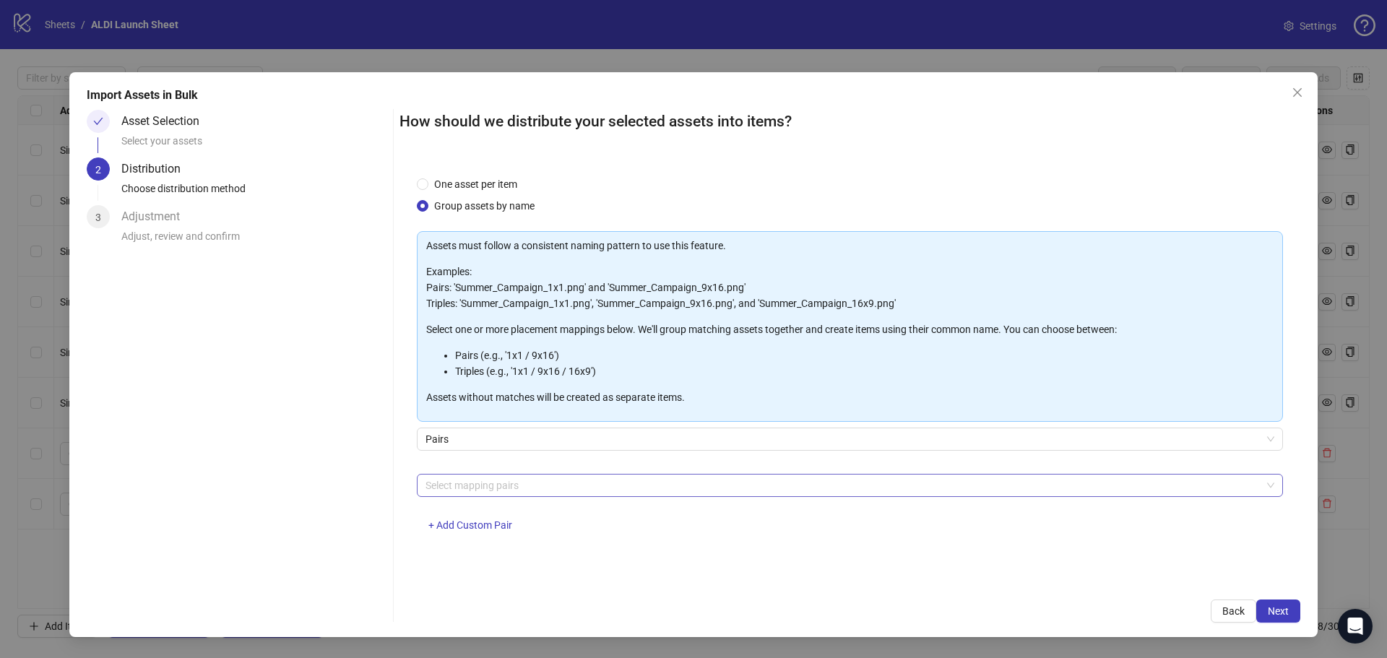
click at [488, 488] on div at bounding box center [842, 485] width 845 height 20
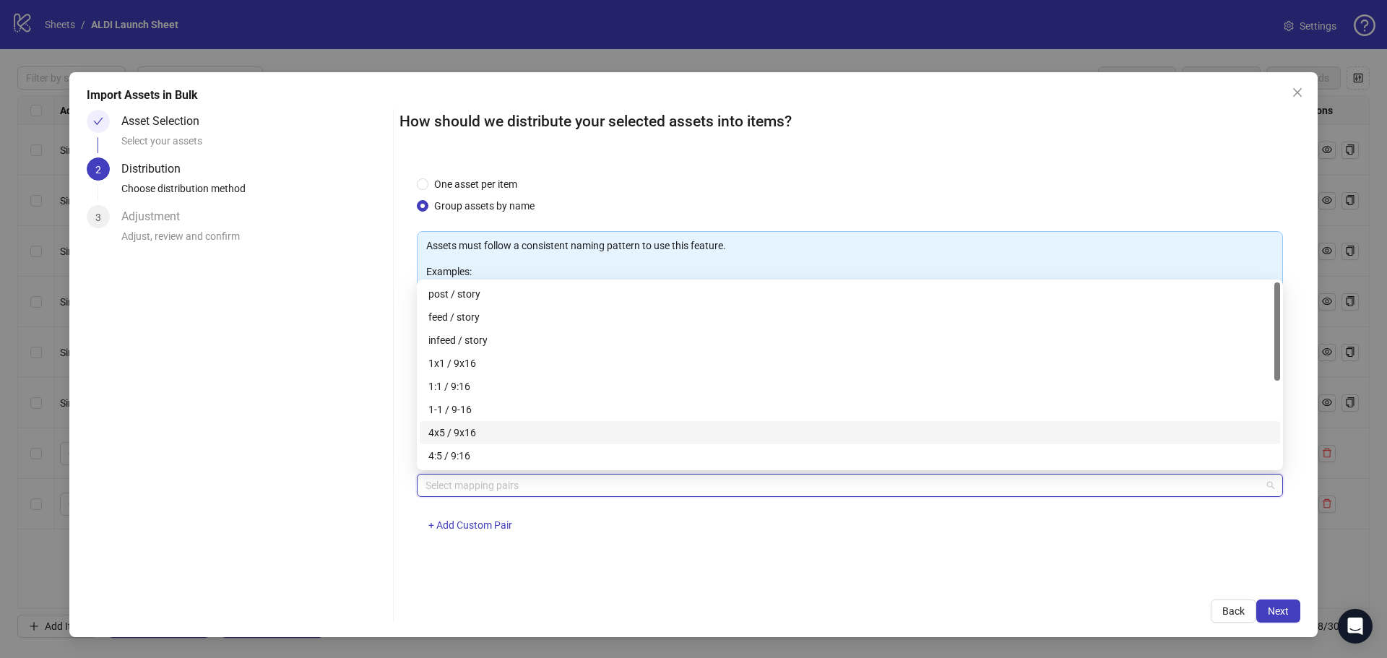
click at [490, 434] on div "4x5 / 9x16" at bounding box center [849, 433] width 843 height 16
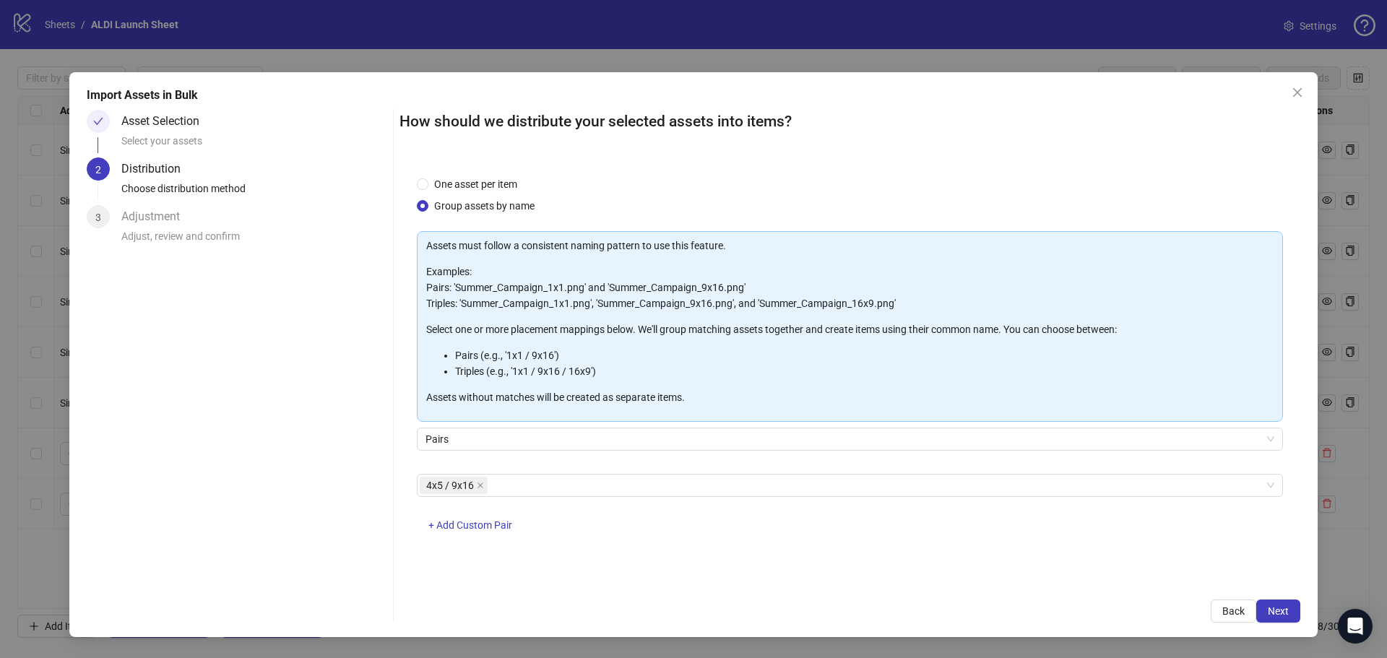
click at [599, 527] on div "4x5 / 9x16 + Add Custom Pair" at bounding box center [850, 511] width 866 height 75
click at [1281, 611] on span "Next" at bounding box center [1278, 611] width 21 height 12
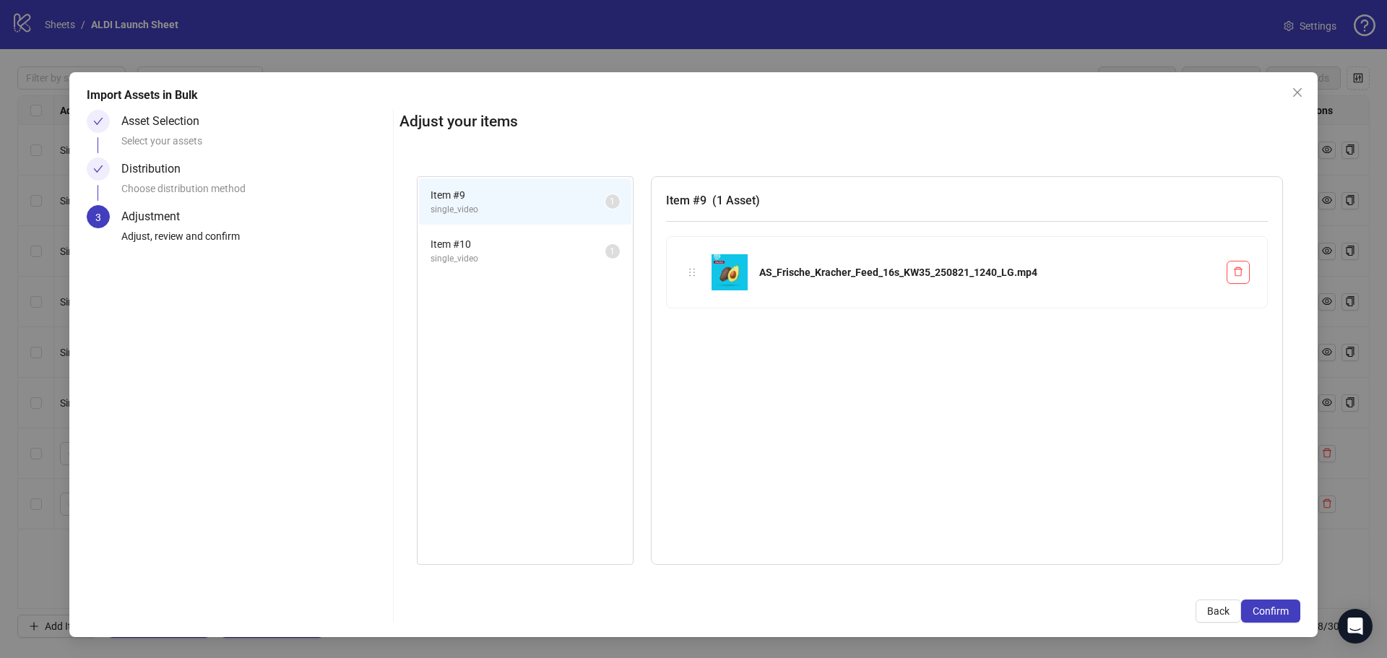
click at [539, 259] on span "single_video" at bounding box center [518, 259] width 175 height 14
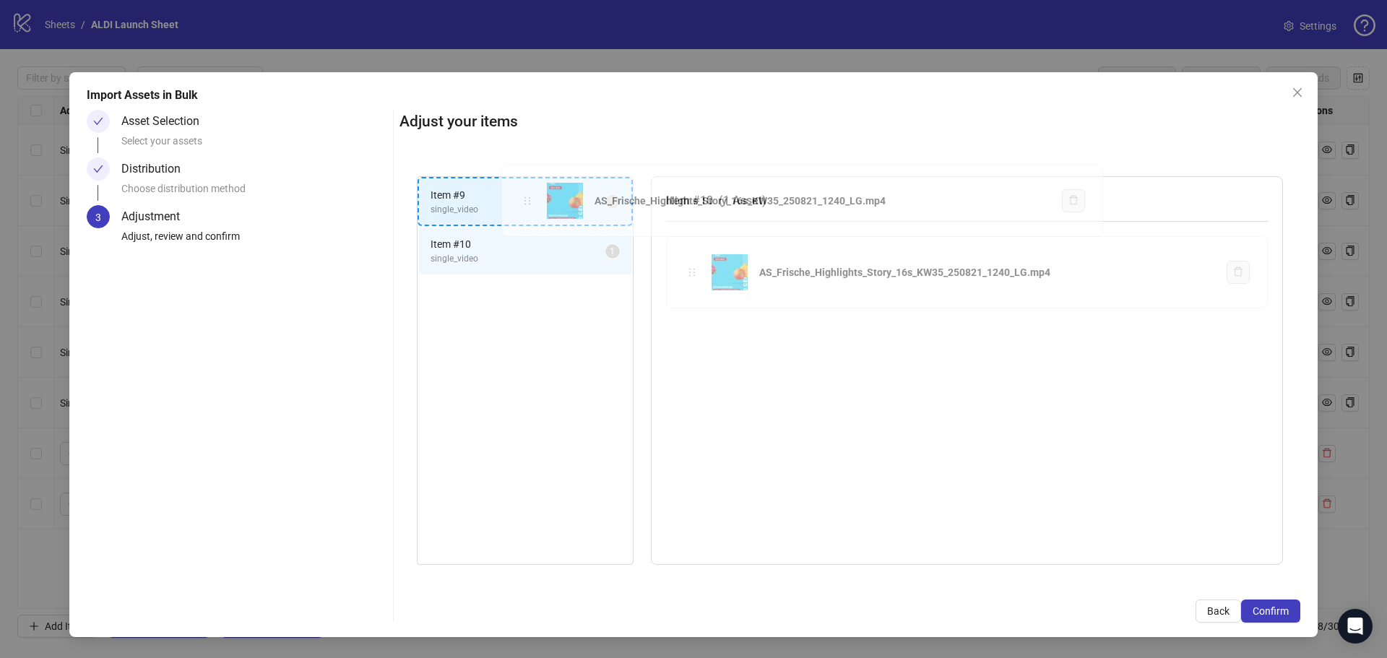
drag, startPoint x: 690, startPoint y: 272, endPoint x: 525, endPoint y: 201, distance: 179.6
click at [525, 201] on div "Item # 9 single_video 1 Item # 10 single_video 1 Item # 10 ( 1 Asset ) AS_Frisc…" at bounding box center [850, 370] width 901 height 423
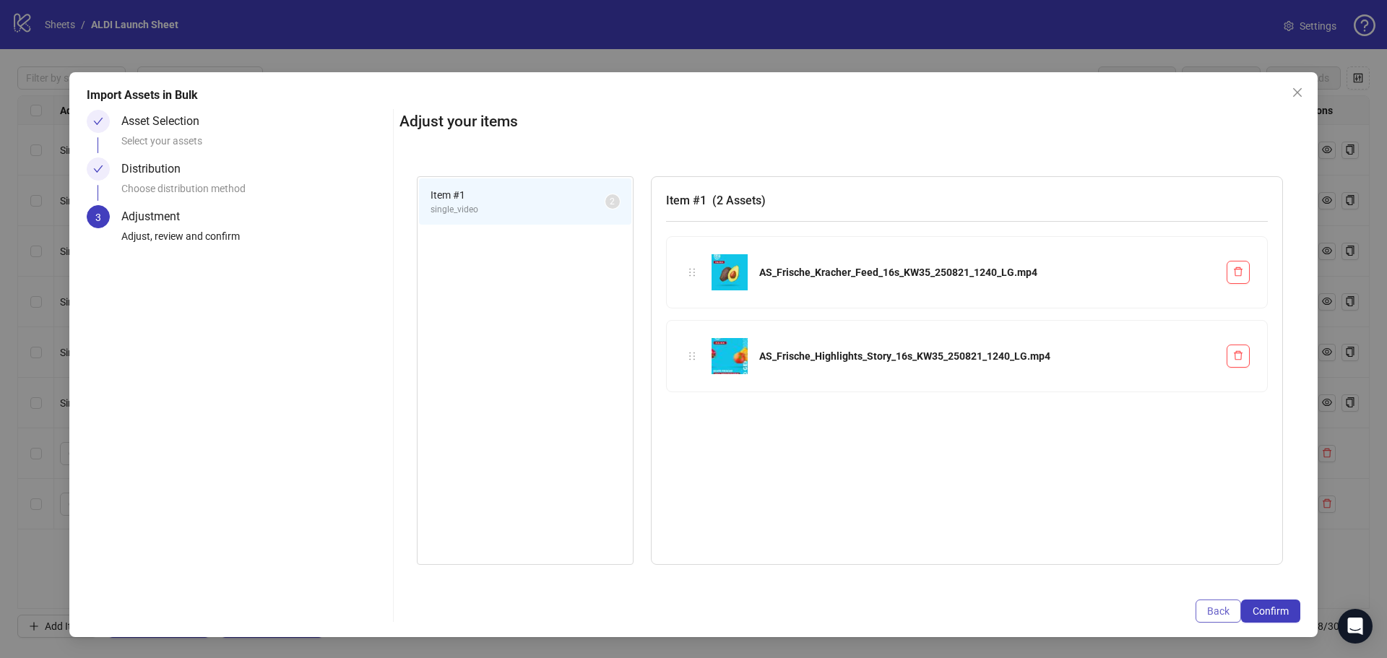
click at [1230, 611] on button "Back" at bounding box center [1219, 611] width 46 height 23
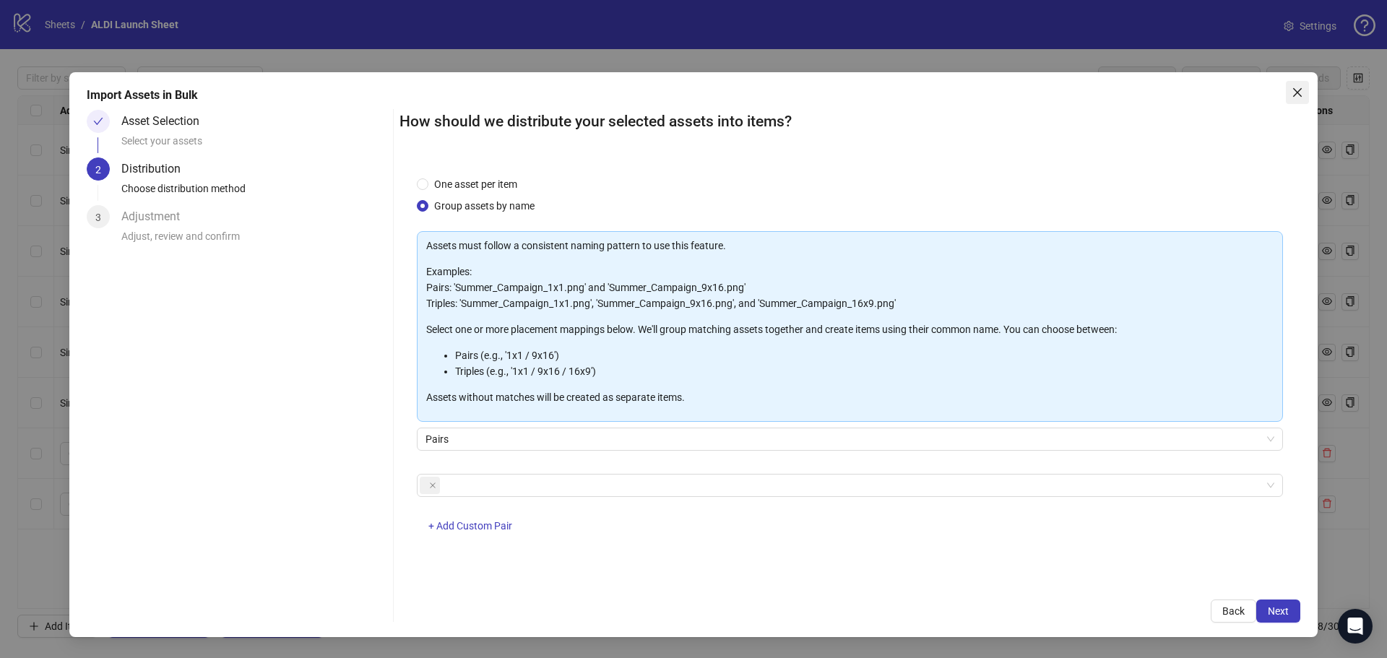
click at [1294, 97] on icon "close" at bounding box center [1297, 92] width 9 height 9
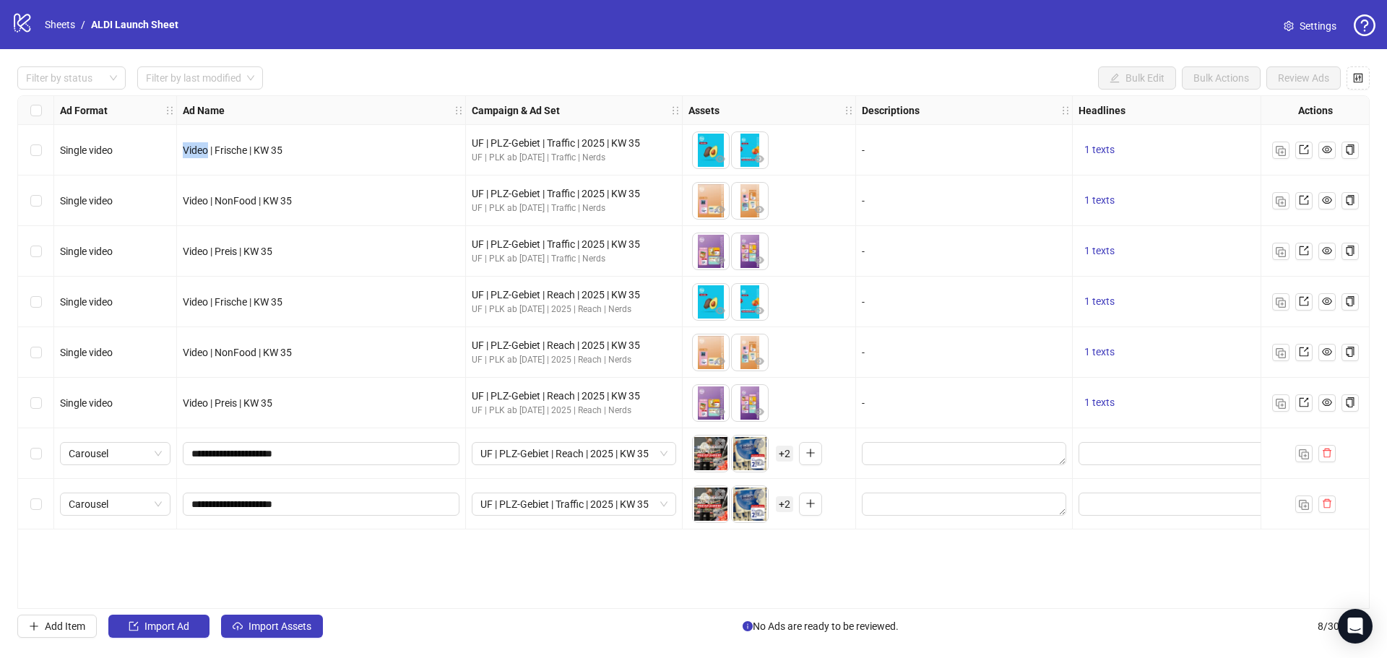
drag, startPoint x: 181, startPoint y: 150, endPoint x: 210, endPoint y: 153, distance: 28.3
click at [210, 153] on div "Video | Frische | KW 35" at bounding box center [321, 150] width 289 height 51
click at [257, 201] on span "Video | NonFood | KW 35" at bounding box center [237, 201] width 109 height 12
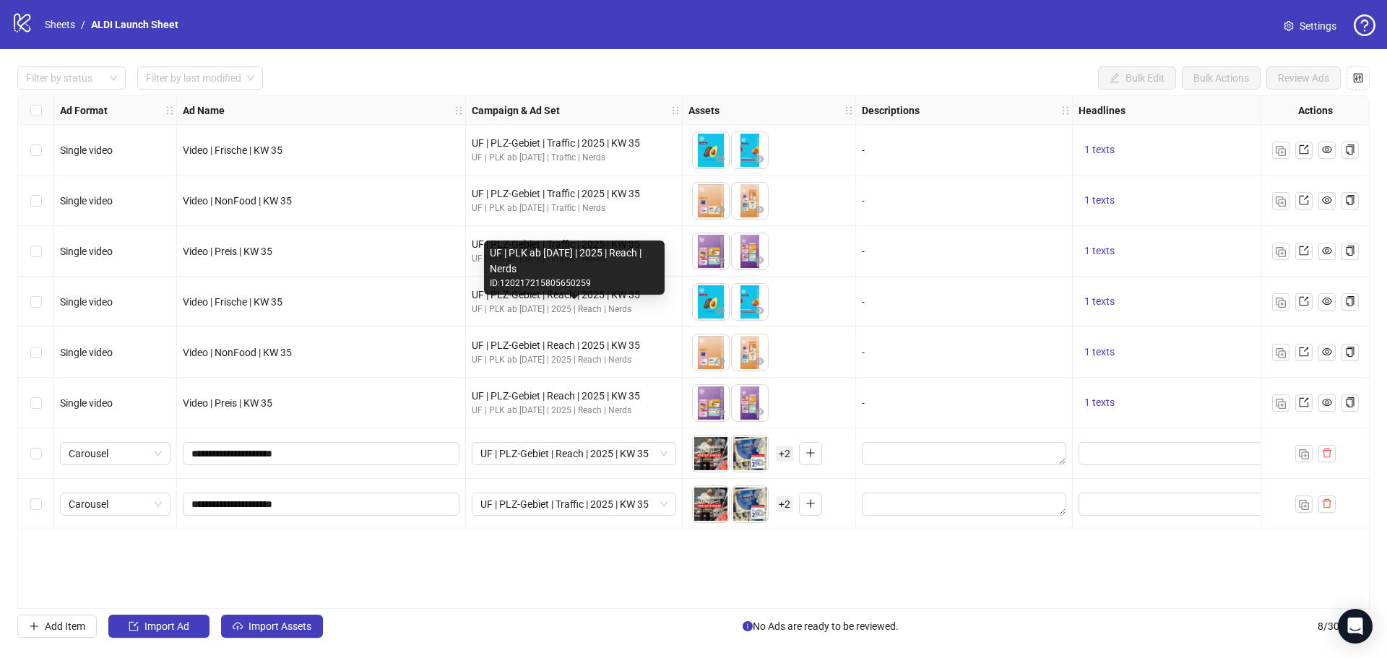
drag, startPoint x: 621, startPoint y: 310, endPoint x: 655, endPoint y: 312, distance: 34.7
click at [655, 312] on div "UF | PLK ab [DATE] | 2025 | Reach | Nerds" at bounding box center [574, 310] width 204 height 14
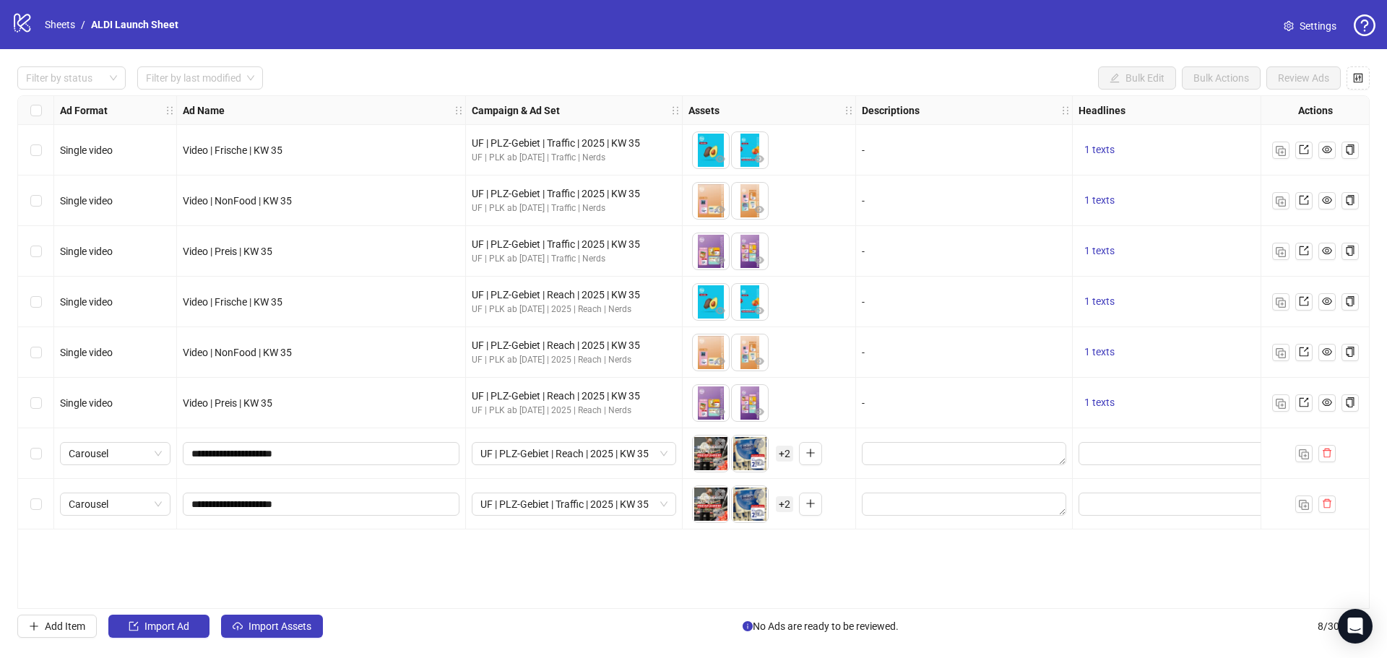
click at [617, 553] on div "Ad Format Ad Name Campaign & Ad Set Assets Descriptions Headlines Primary Texts…" at bounding box center [693, 352] width 1353 height 514
click at [158, 450] on span "Carousel" at bounding box center [115, 454] width 93 height 22
click at [298, 543] on div "Ad Format Ad Name Campaign & Ad Set Assets Descriptions Headlines Primary Texts…" at bounding box center [693, 352] width 1353 height 514
